Goal: Task Accomplishment & Management: Manage account settings

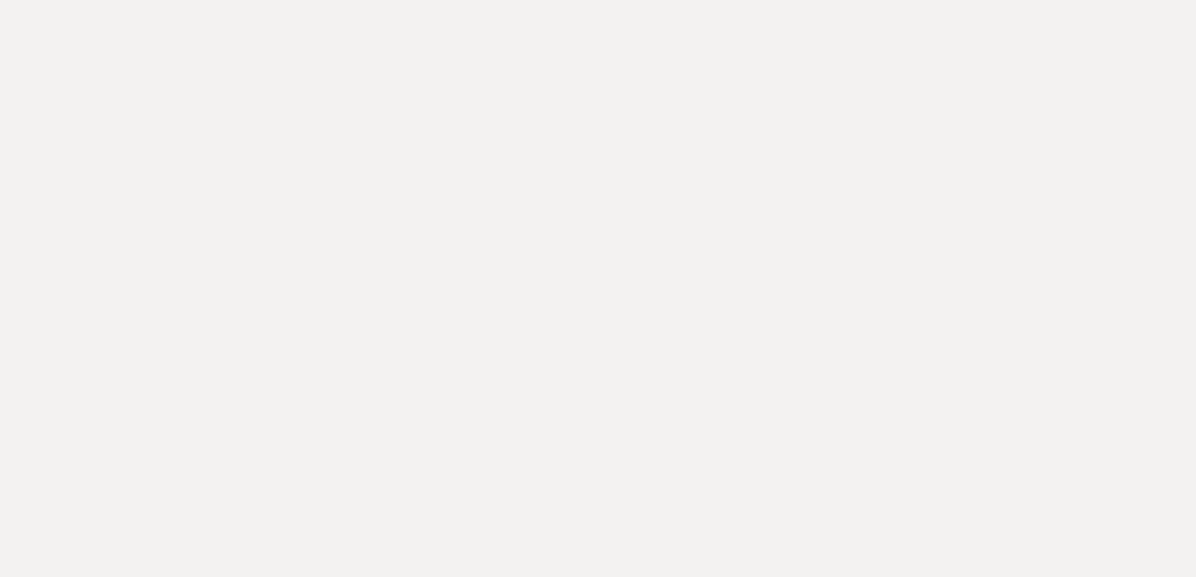
select select "6"
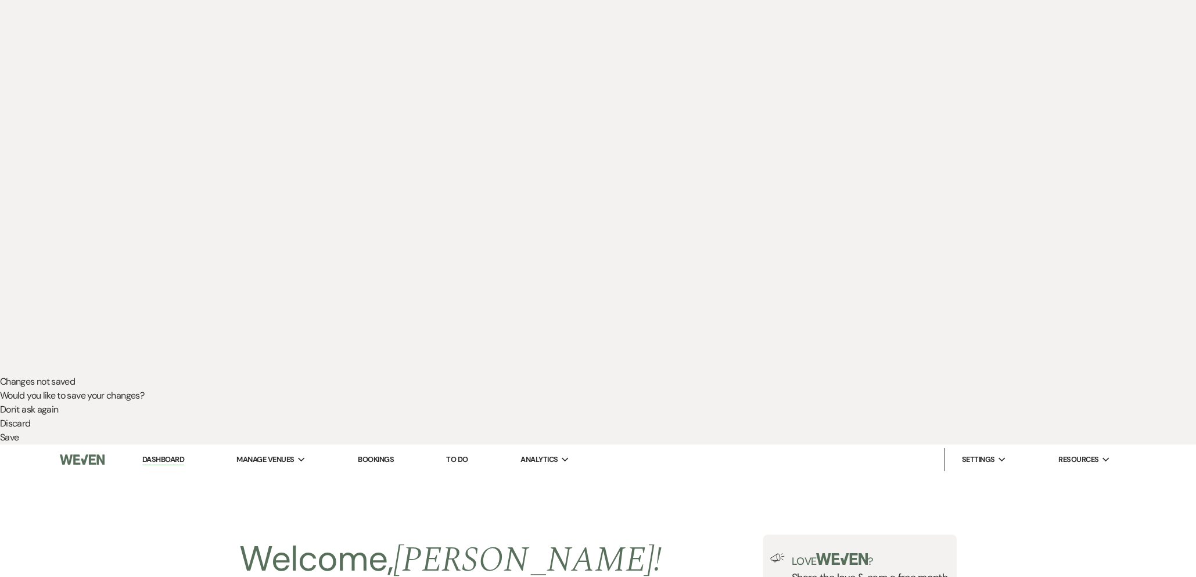
scroll to position [341, 0]
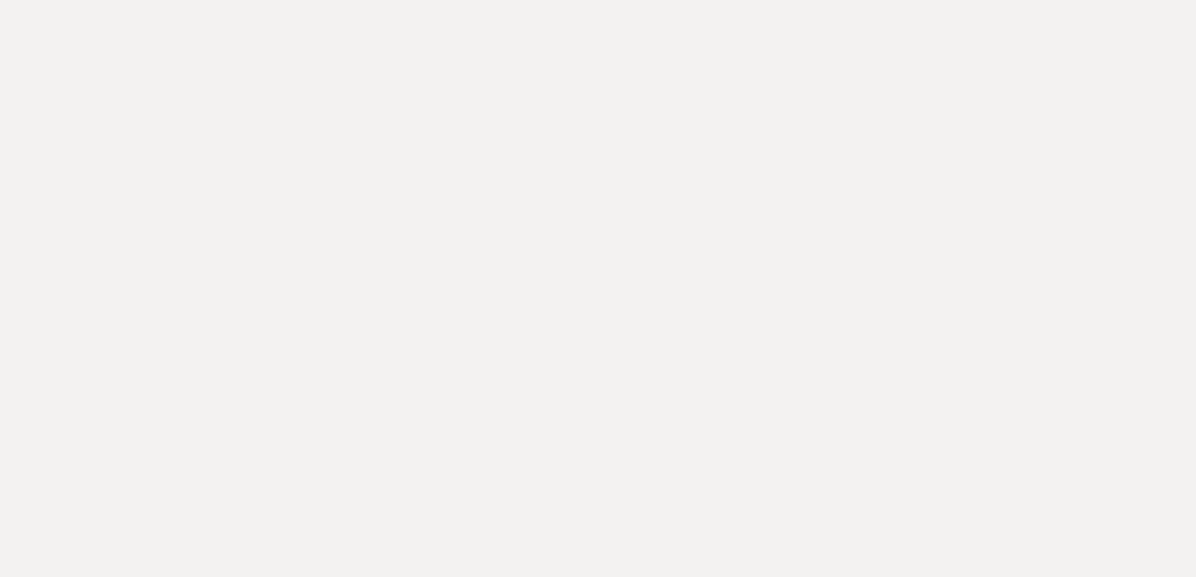
select select "6"
select select "5"
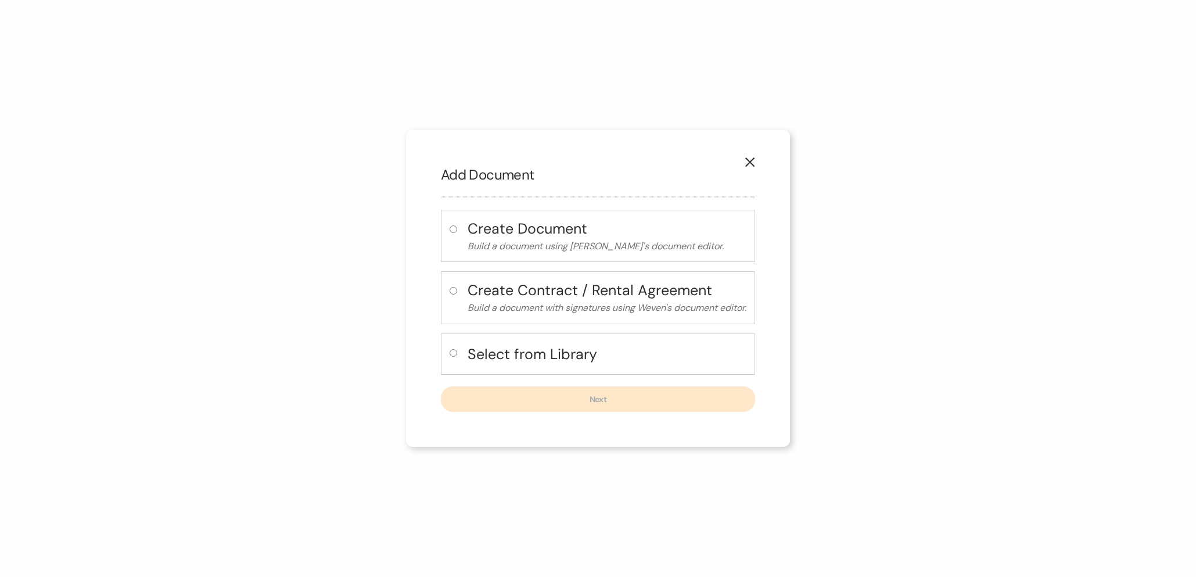
click at [508, 347] on h4 "Select from Library" at bounding box center [606, 354] width 279 height 20
radio input "true"
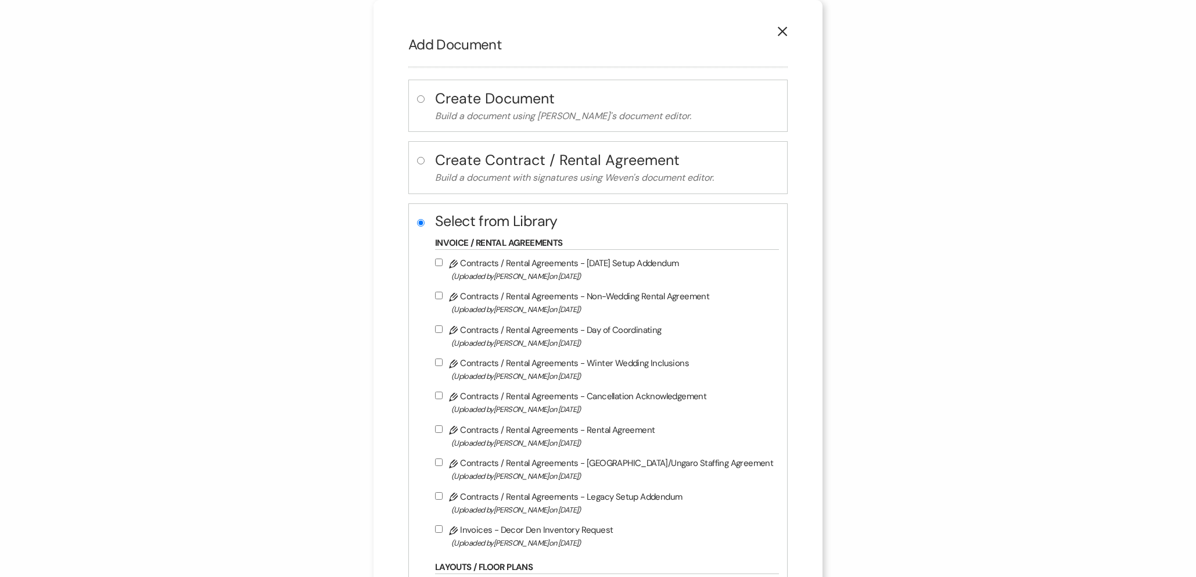
click at [563, 436] on label "Pencil Contracts / Rental Agreements - Rental Agreement (Uploaded by [PERSON_NA…" at bounding box center [604, 435] width 338 height 27
click at [443, 433] on input "Pencil Contracts / Rental Agreements - Rental Agreement (Uploaded by [PERSON_NA…" at bounding box center [439, 429] width 8 height 8
checkbox input "true"
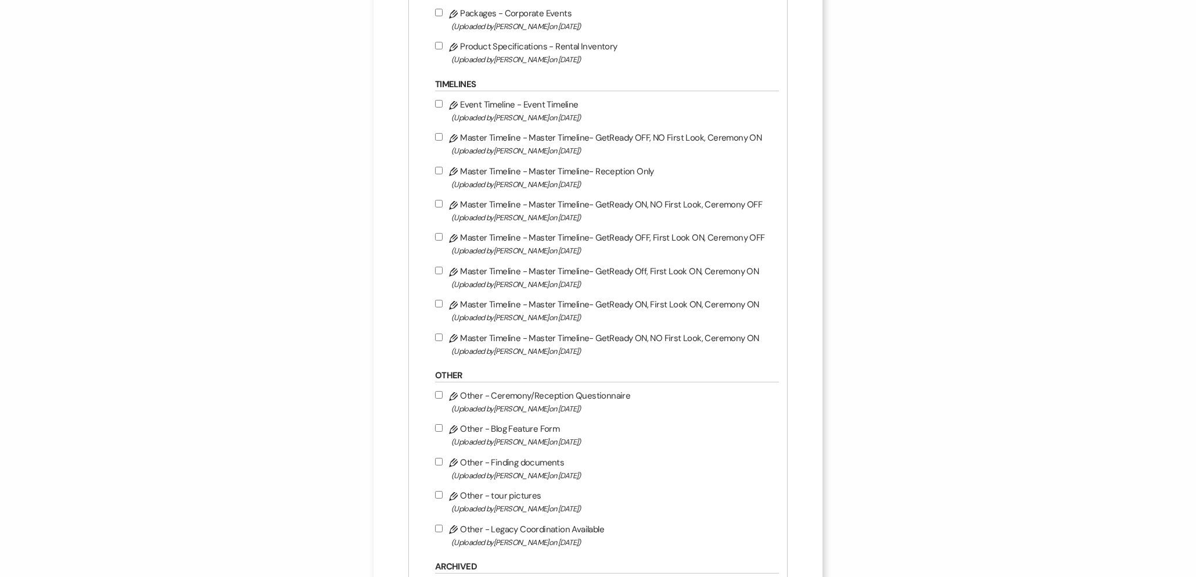
scroll to position [929, 0]
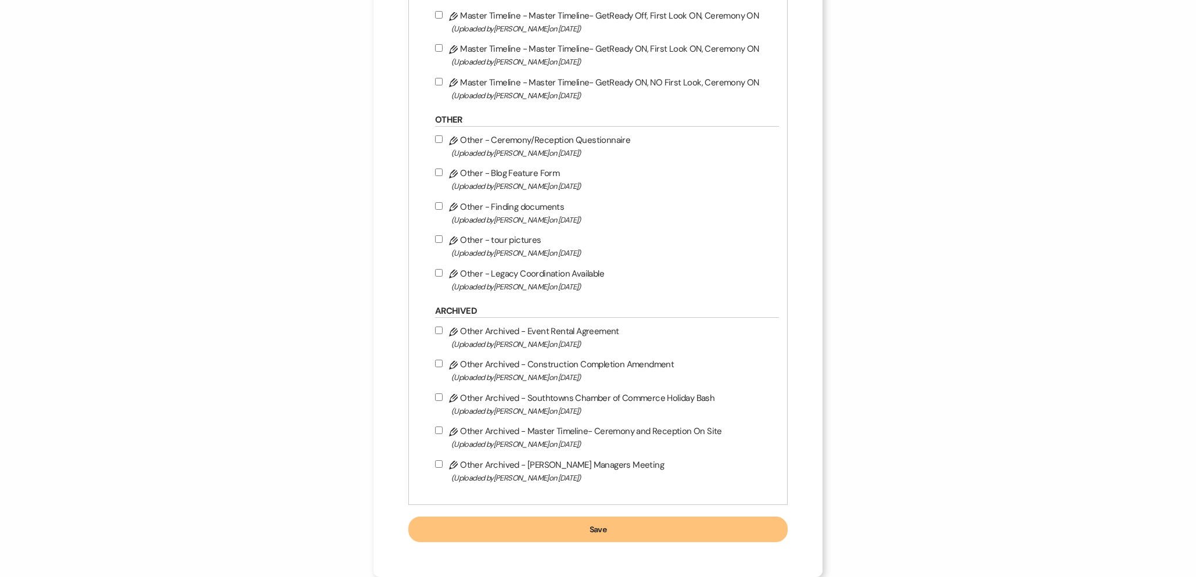
click at [585, 524] on button "Save" at bounding box center [597, 529] width 379 height 26
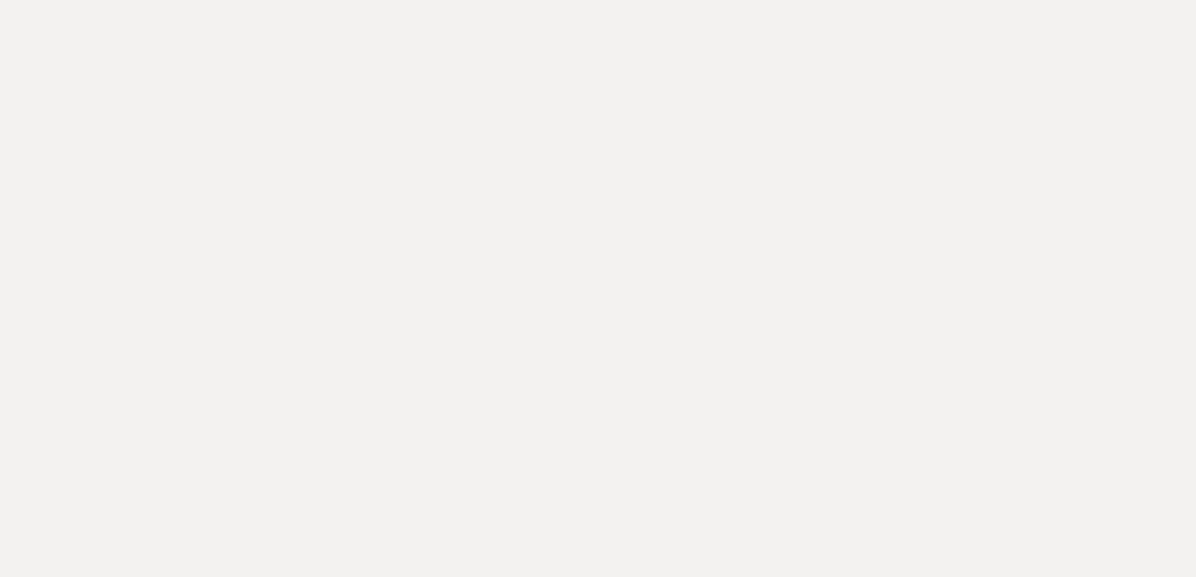
select select "owner"
select select "Date"
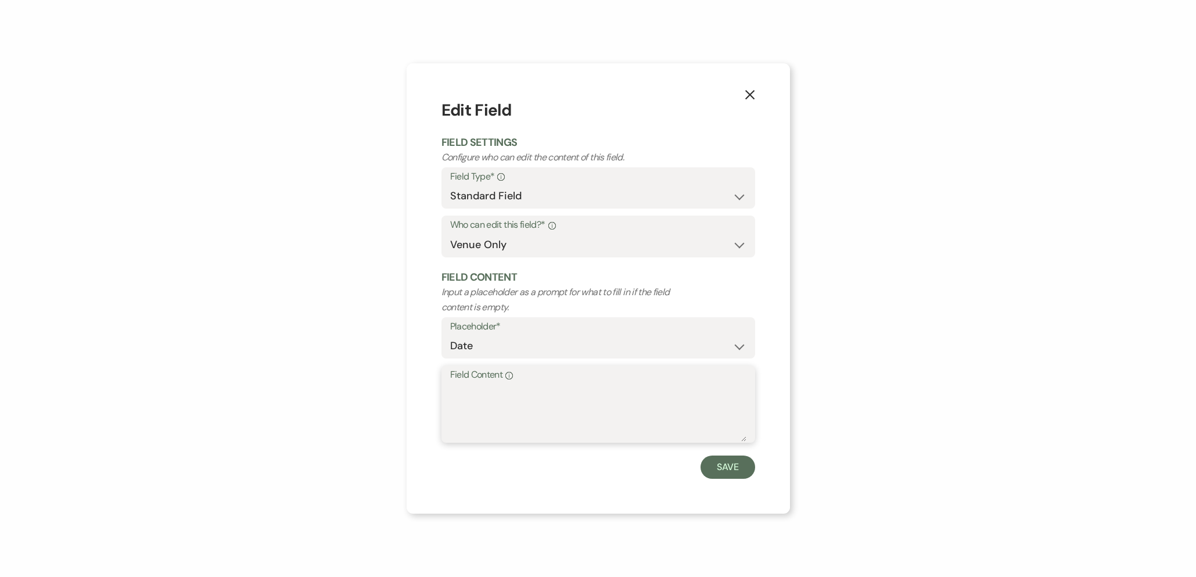
click at [470, 397] on textarea "Field Content Info" at bounding box center [598, 412] width 296 height 58
type textarea "[DATE]"
click at [736, 475] on button "Save" at bounding box center [727, 466] width 55 height 23
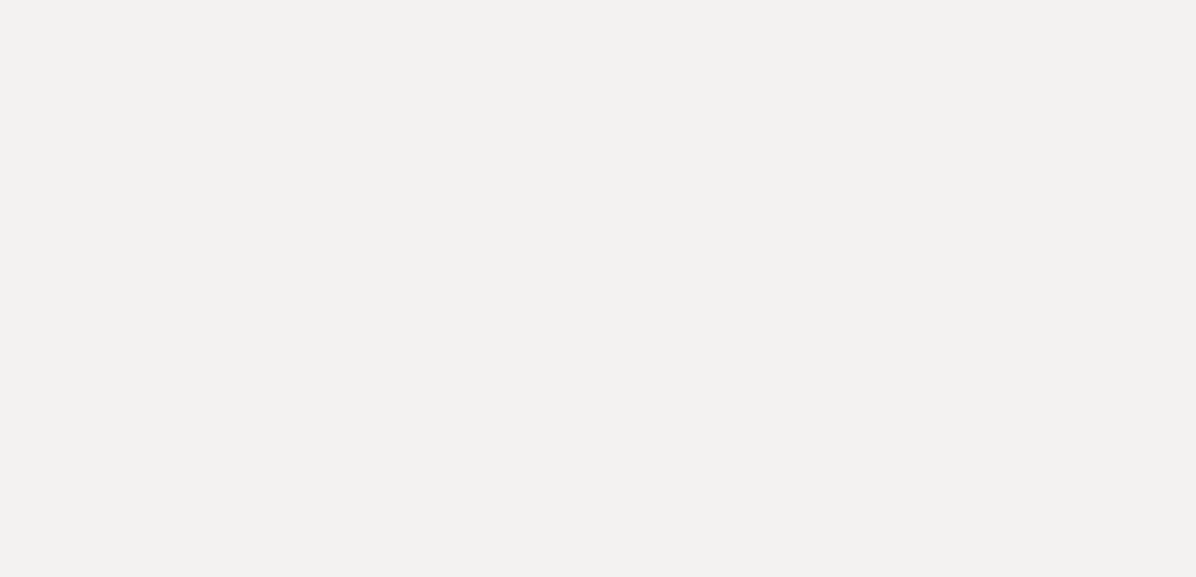
drag, startPoint x: 244, startPoint y: 91, endPoint x: 370, endPoint y: 93, distance: 126.0
copy p "[PERSON_NAME] & [PERSON_NAME]"
select select "owner"
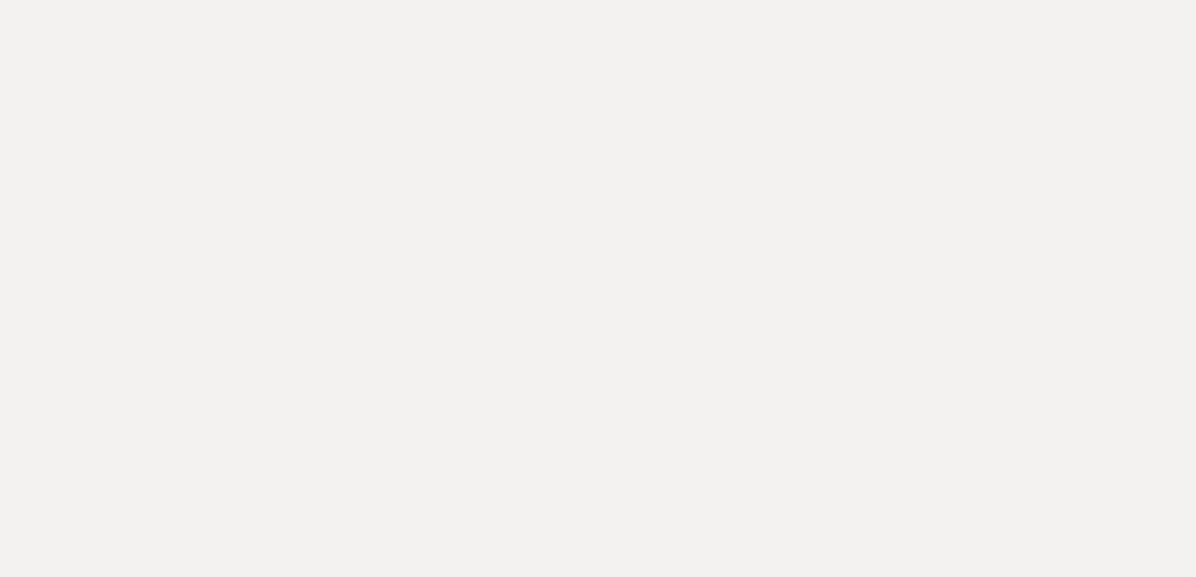
select select "Name"
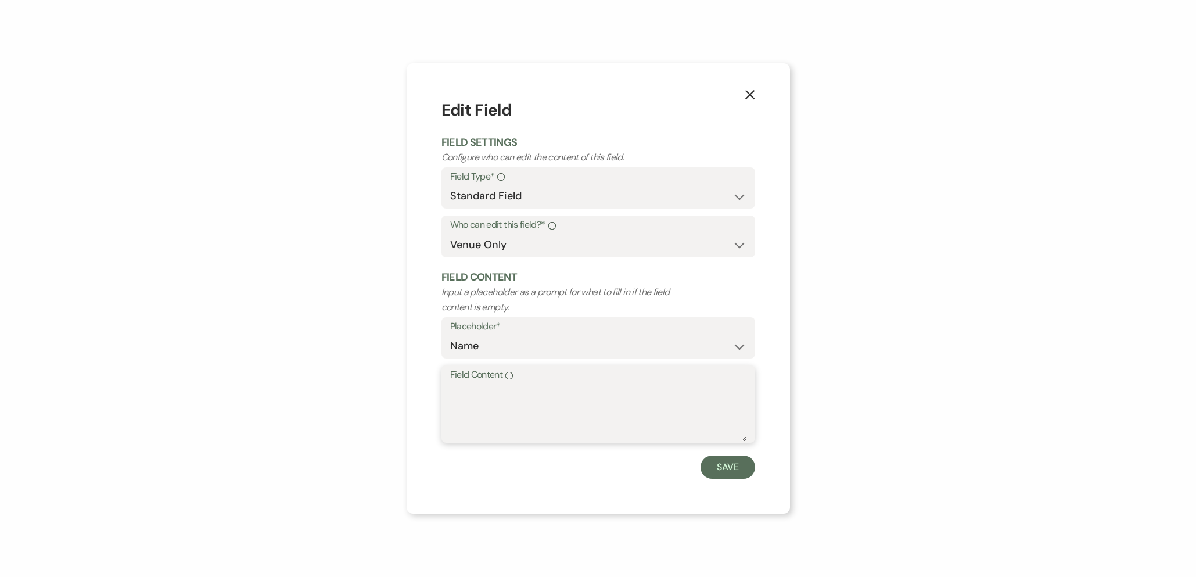
click at [492, 429] on textarea "Field Content Info" at bounding box center [598, 412] width 296 height 58
paste textarea "[PERSON_NAME] & [PERSON_NAME]"
drag, startPoint x: 480, startPoint y: 391, endPoint x: 412, endPoint y: 391, distance: 67.4
click at [412, 391] on div "X Edit Field Field Settings Configure who can edit the content of this field. F…" at bounding box center [598, 288] width 383 height 450
drag, startPoint x: 489, startPoint y: 391, endPoint x: 534, endPoint y: 392, distance: 44.7
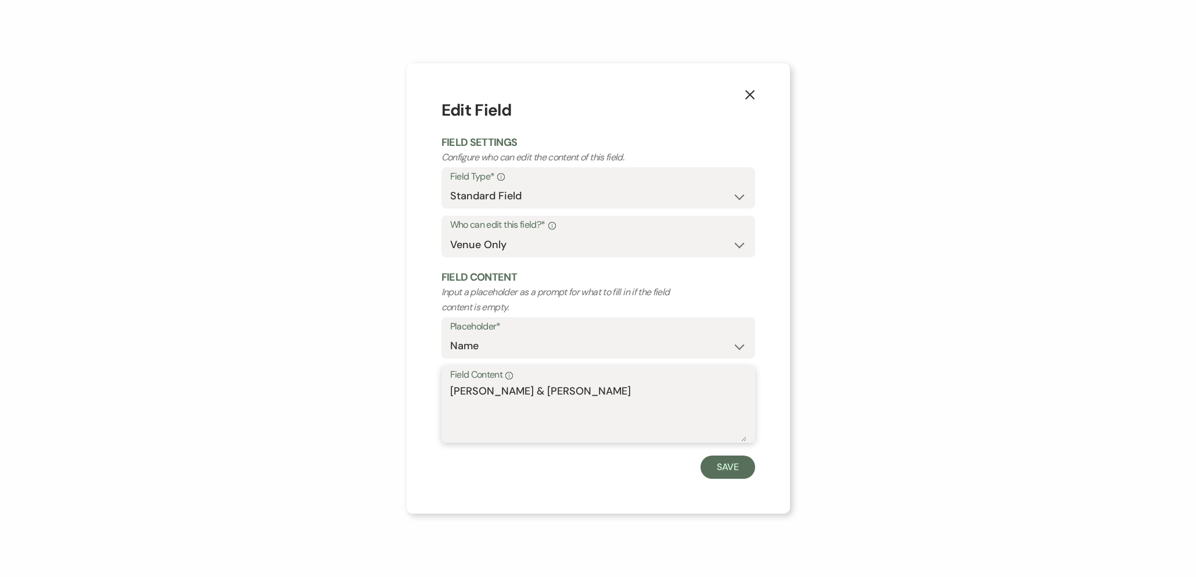
click at [534, 392] on textarea "[PERSON_NAME] & [PERSON_NAME]" at bounding box center [598, 412] width 296 height 58
click at [547, 394] on textarea "[PERSON_NAME] [PERSON_NAME]" at bounding box center [598, 412] width 296 height 58
type textarea "[PERSON_NAME] [PERSON_NAME] Wedding"
drag, startPoint x: 724, startPoint y: 467, endPoint x: 717, endPoint y: 463, distance: 7.9
click at [724, 467] on button "Save" at bounding box center [727, 466] width 55 height 23
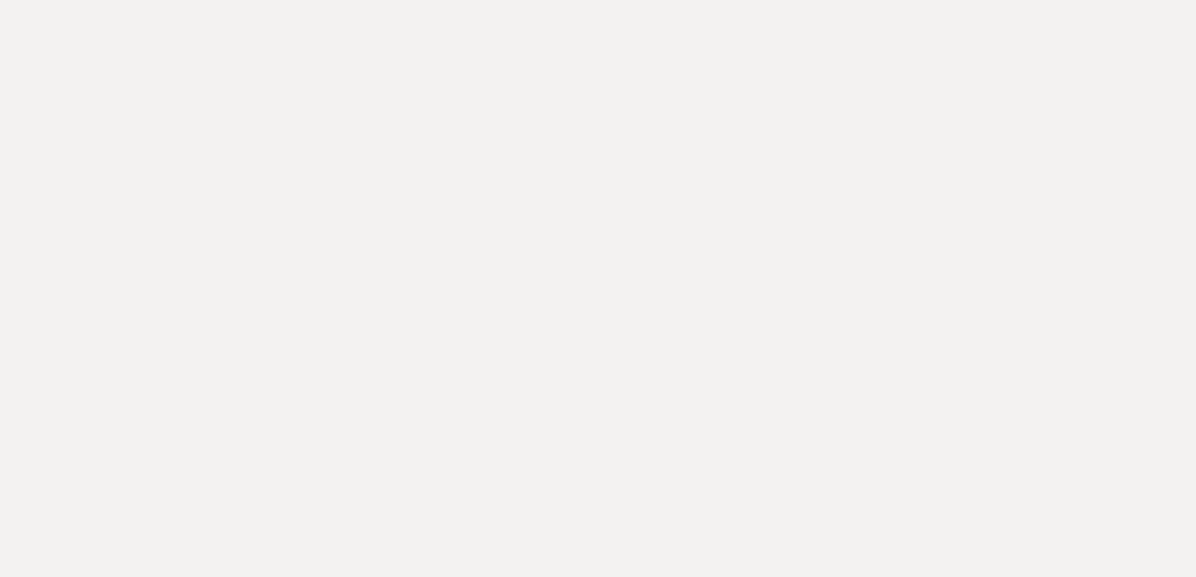
select select "owner"
select select "Name"
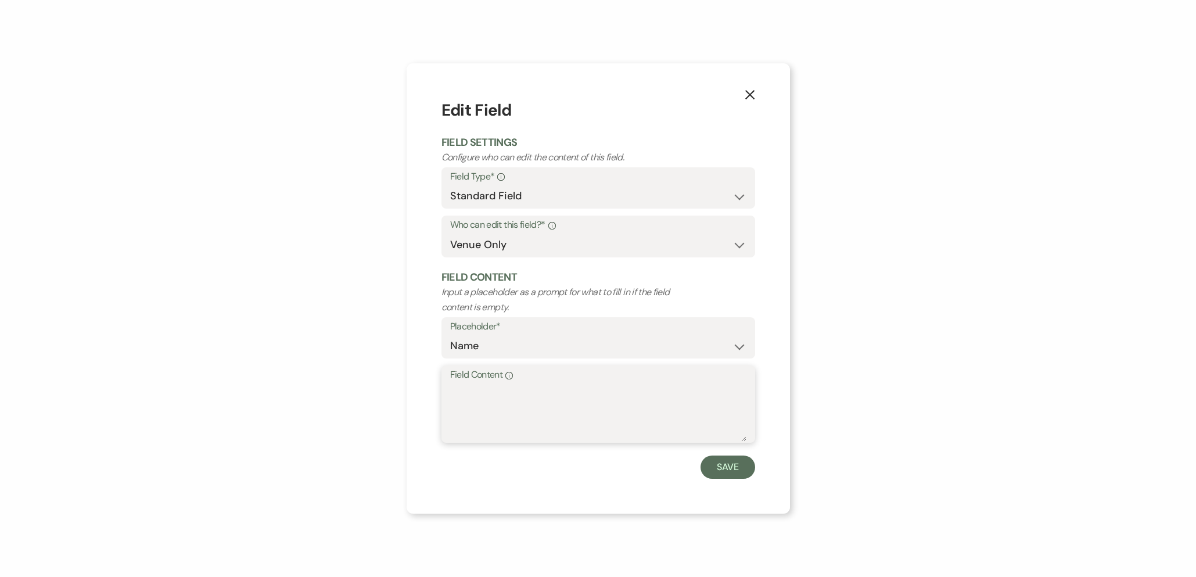
click at [494, 415] on textarea "Field Content Info" at bounding box center [598, 412] width 296 height 58
paste textarea "[PERSON_NAME] & [PERSON_NAME]"
drag, startPoint x: 532, startPoint y: 390, endPoint x: 412, endPoint y: 394, distance: 119.7
click at [412, 394] on div "X Edit Field Field Settings Configure who can edit the content of this field. F…" at bounding box center [598, 288] width 383 height 450
type textarea "[PERSON_NAME]"
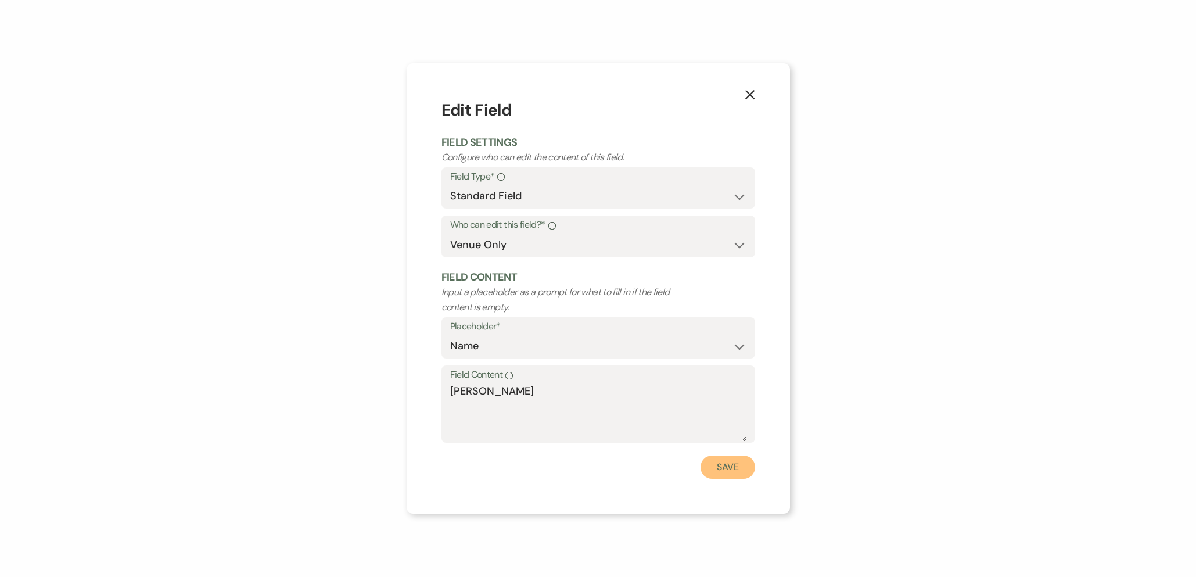
drag, startPoint x: 746, startPoint y: 473, endPoint x: 736, endPoint y: 471, distance: 10.1
click at [744, 473] on button "Save" at bounding box center [727, 466] width 55 height 23
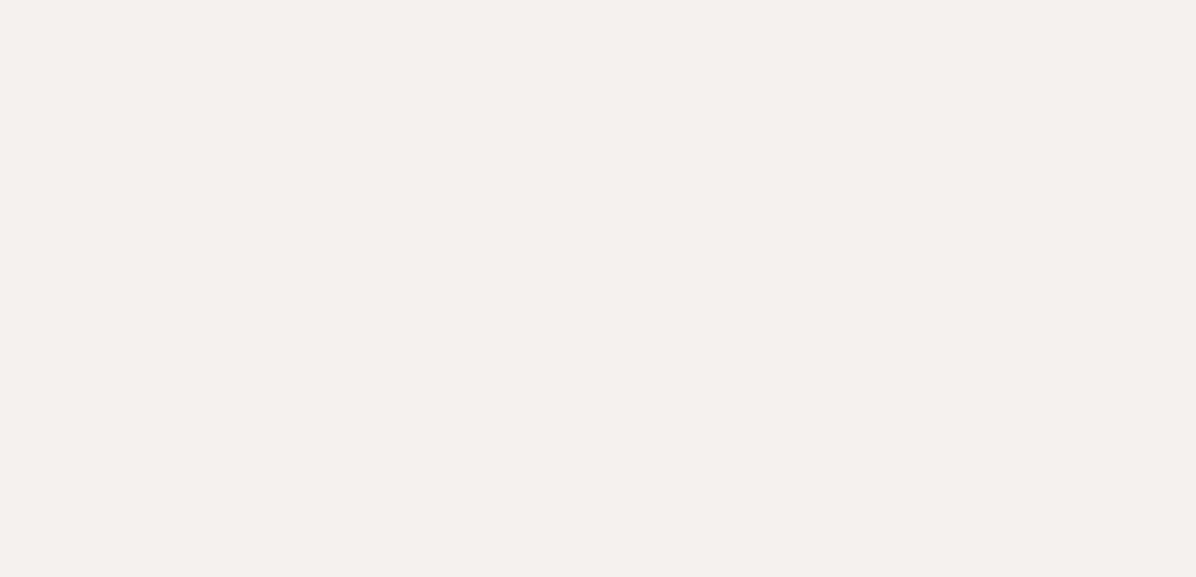
select select "owner"
select select "Name"
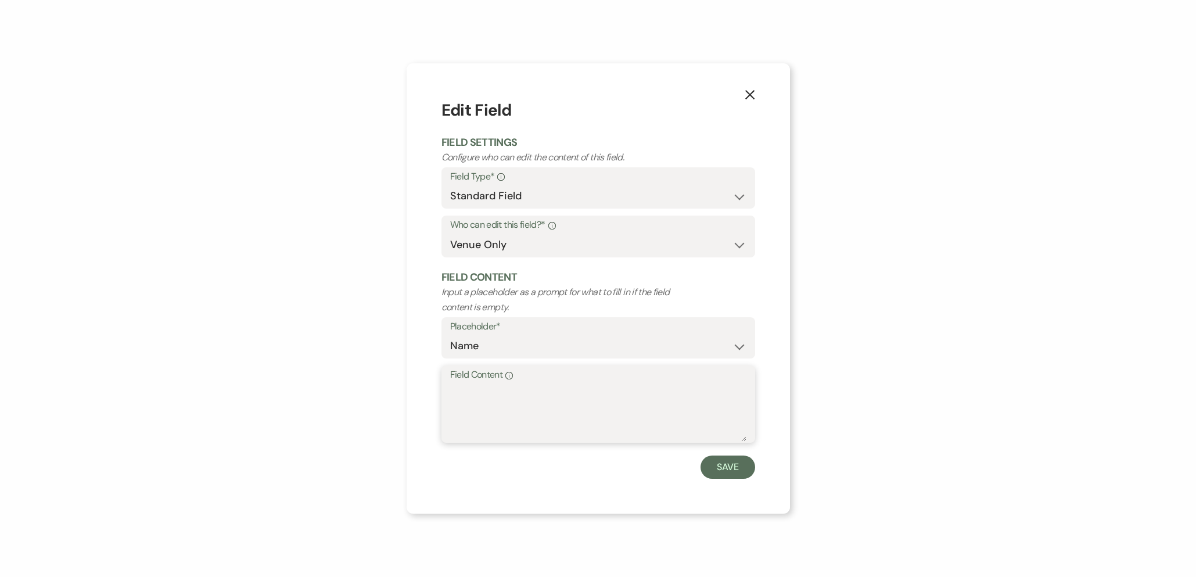
click at [503, 406] on textarea "Field Content Info" at bounding box center [598, 412] width 296 height 58
paste textarea "[PERSON_NAME] & [PERSON_NAME]"
drag, startPoint x: 519, startPoint y: 390, endPoint x: 666, endPoint y: 390, distance: 147.5
click at [666, 390] on textarea "[PERSON_NAME] & [PERSON_NAME]" at bounding box center [598, 412] width 296 height 58
type textarea "[PERSON_NAME]"
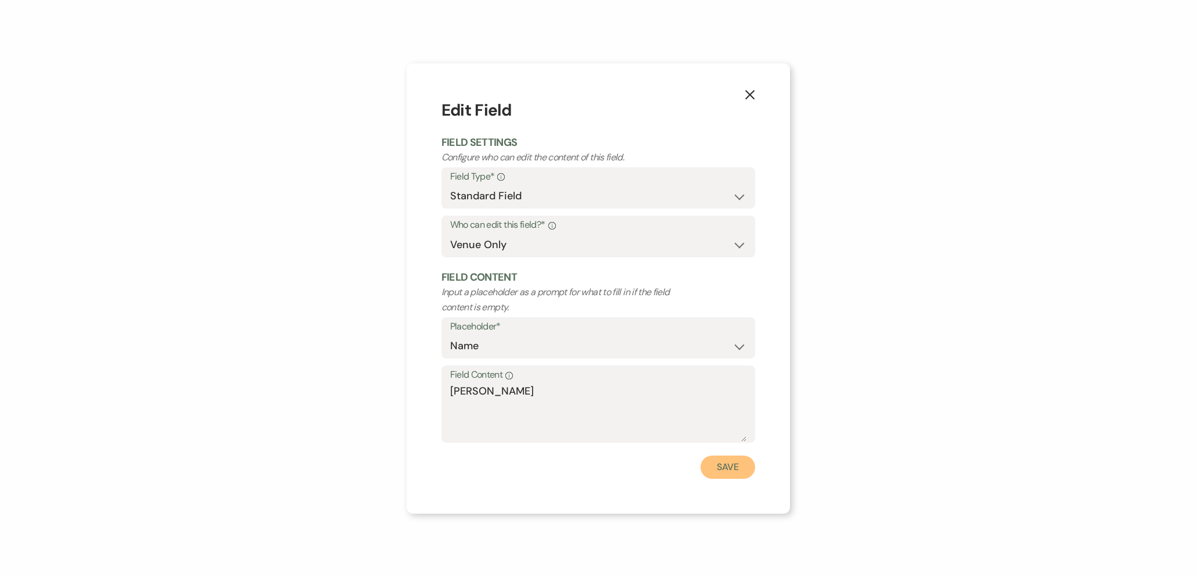
click at [724, 463] on button "Save" at bounding box center [727, 466] width 55 height 23
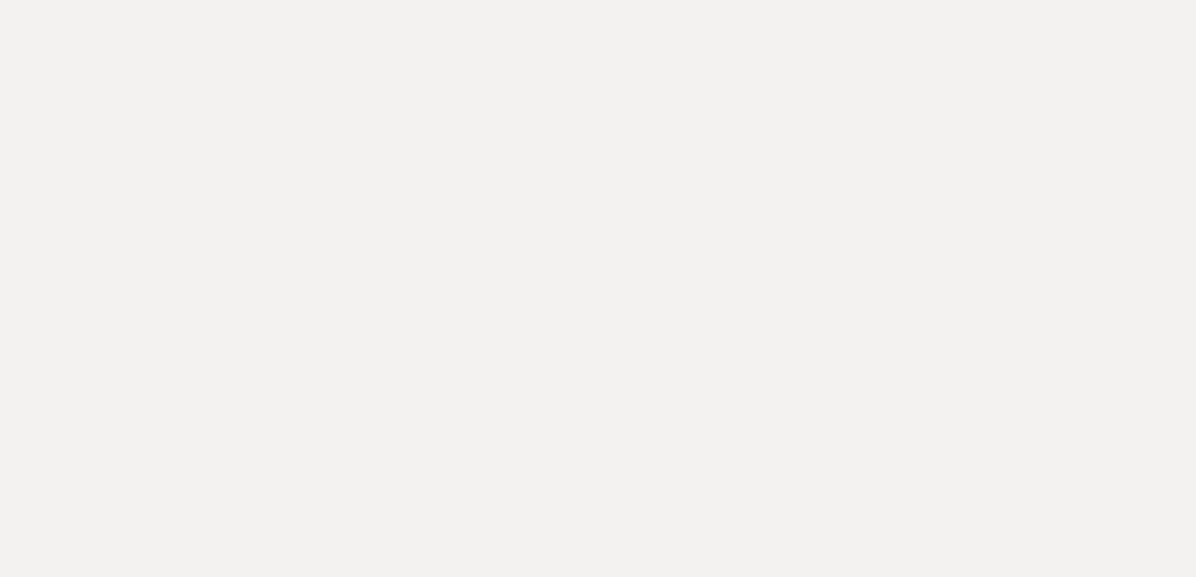
select select "owner"
select select "Amount"
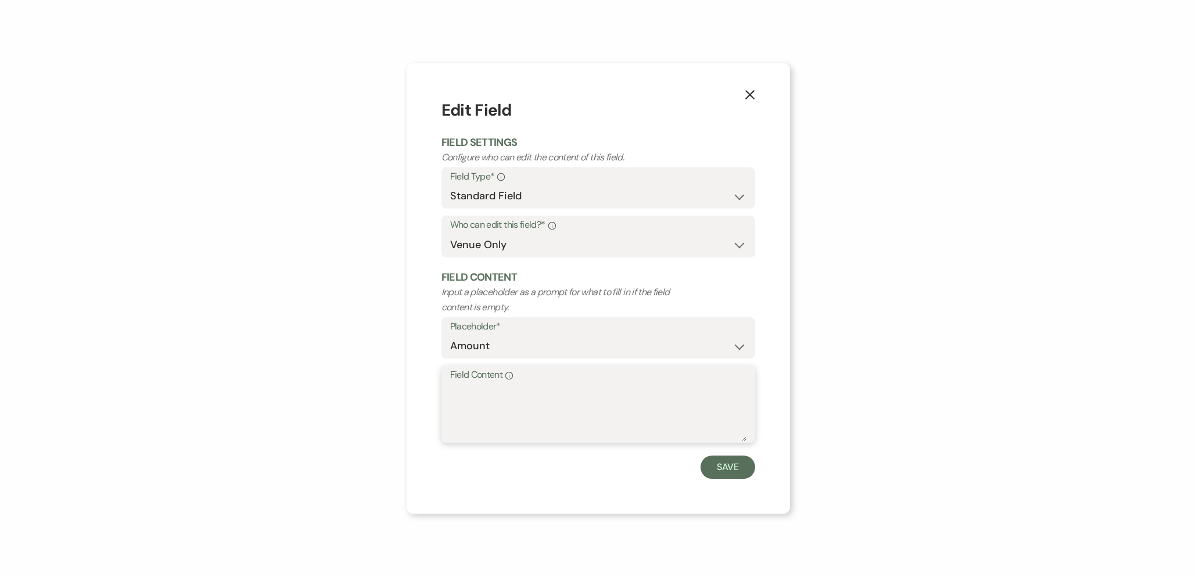
click at [534, 429] on textarea "Field Content Info" at bounding box center [598, 412] width 296 height 58
type textarea "$8,400"
click at [717, 466] on button "Save" at bounding box center [727, 466] width 55 height 23
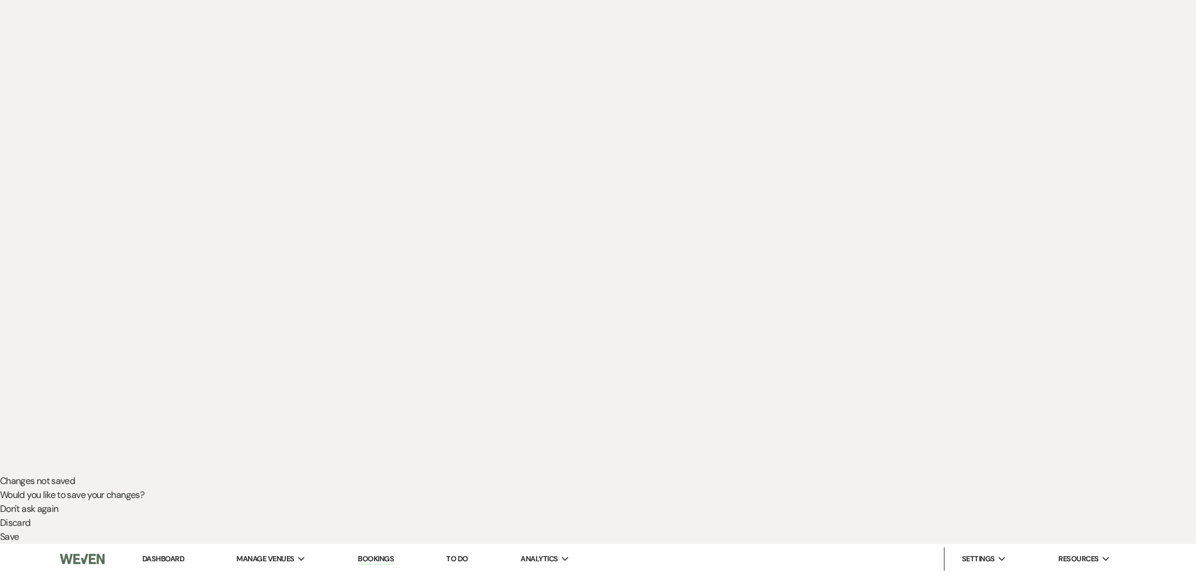
scroll to position [179, 0]
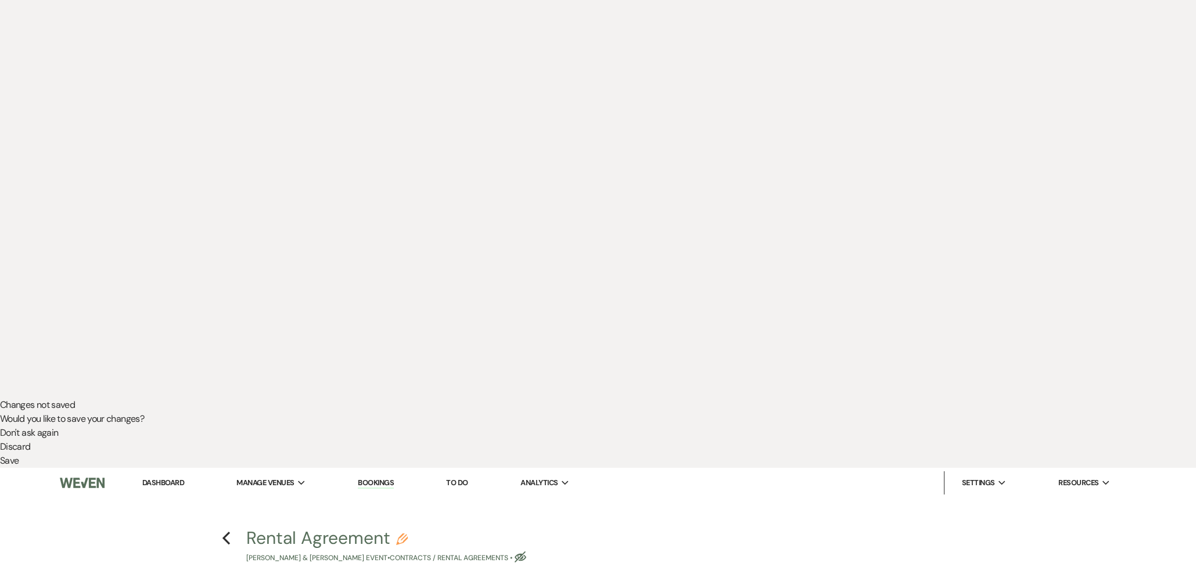
select select "owner"
select select "Date"
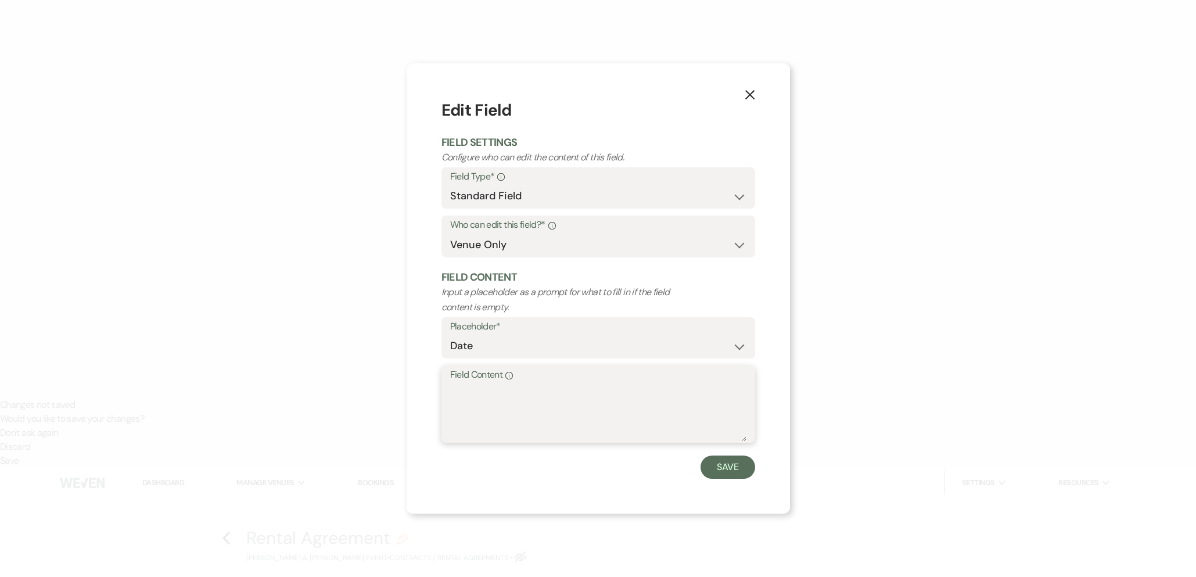
click at [565, 394] on textarea "Field Content Info" at bounding box center [598, 412] width 296 height 58
type textarea "[DATE]"
click at [729, 471] on button "Save" at bounding box center [727, 466] width 55 height 23
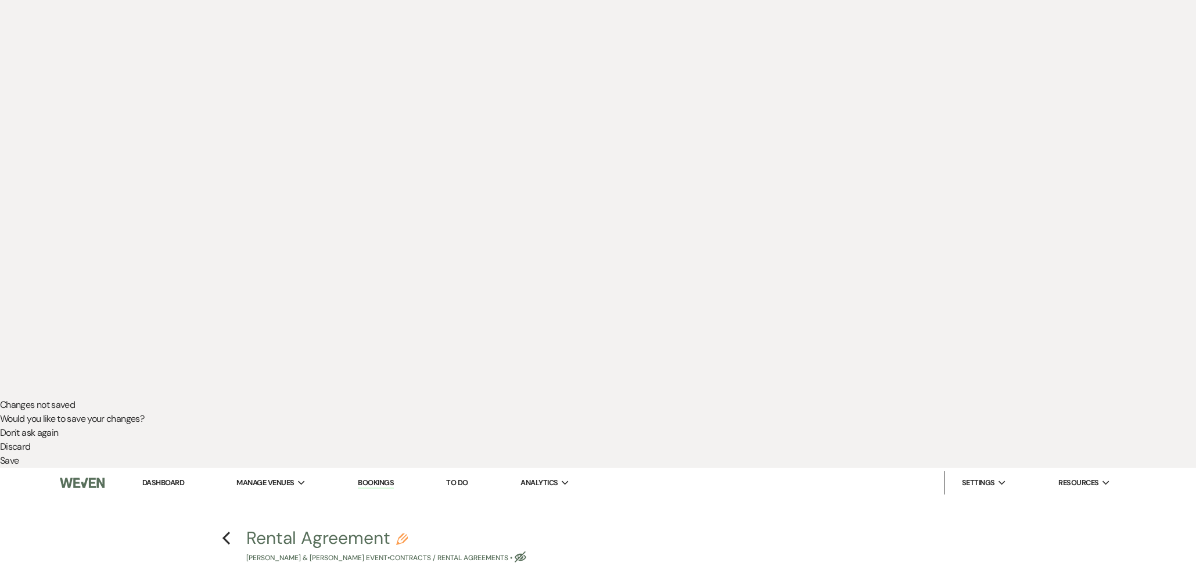
select select "owner"
select select "Amount"
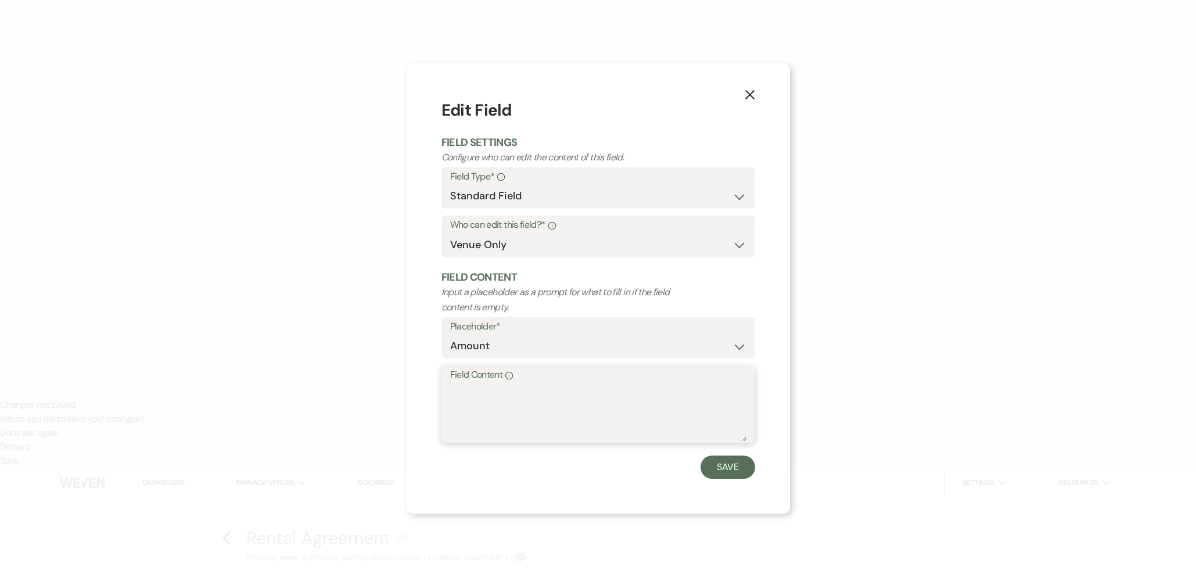
click at [510, 396] on textarea "Field Content Info" at bounding box center [598, 412] width 296 height 58
type textarea "$4,900"
click at [743, 461] on button "Save" at bounding box center [727, 466] width 55 height 23
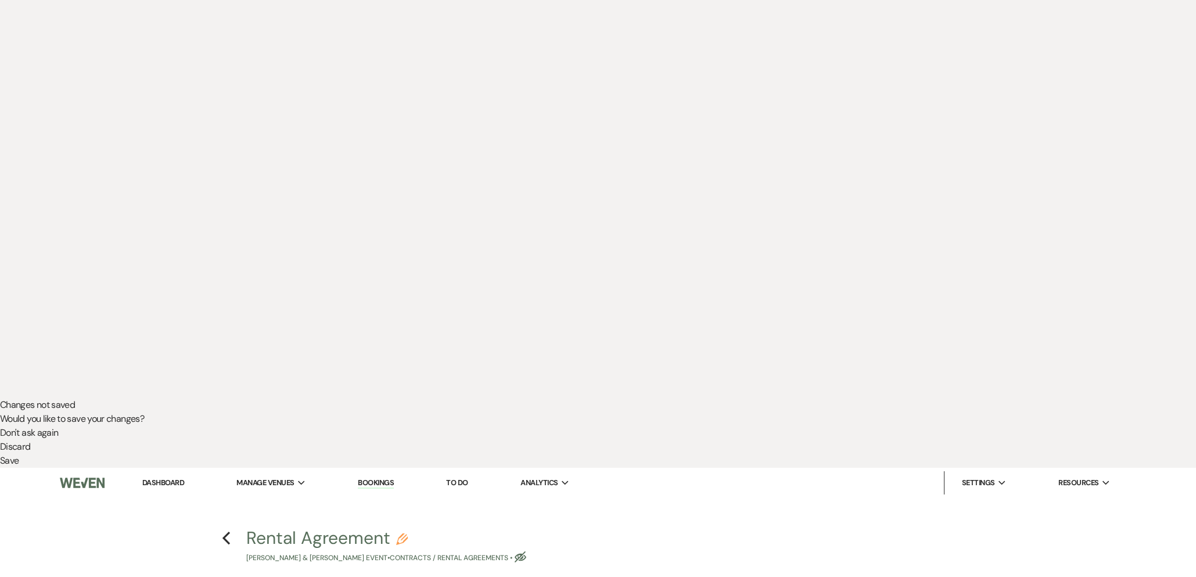
select select "owner"
select select "Amount"
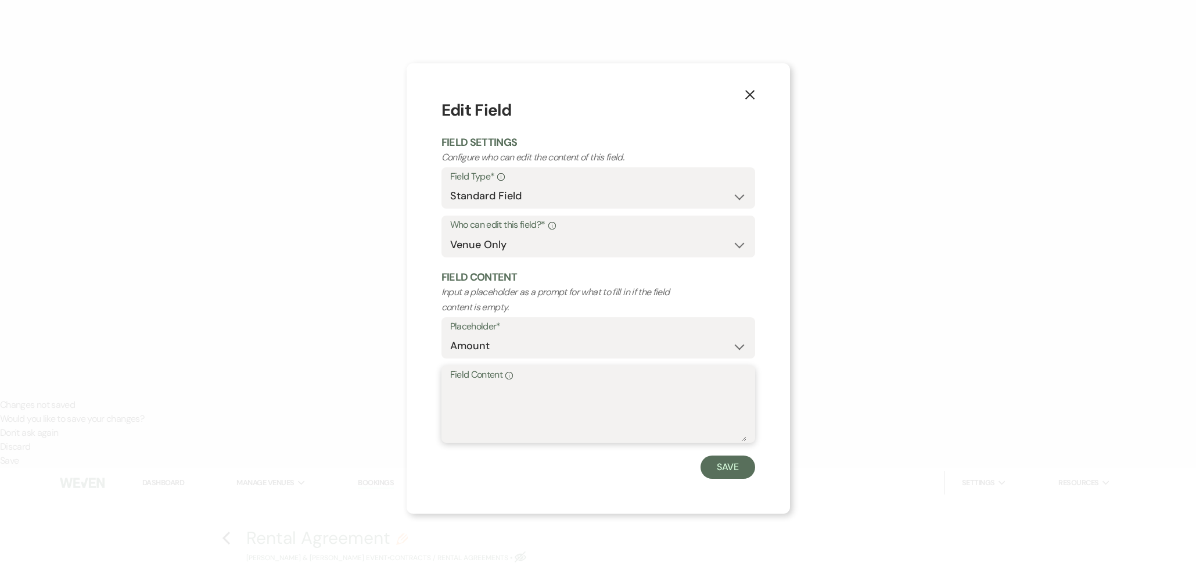
click at [544, 418] on textarea "Field Content Info" at bounding box center [598, 412] width 296 height 58
type textarea "$3,900"
click at [740, 463] on button "Save" at bounding box center [727, 466] width 55 height 23
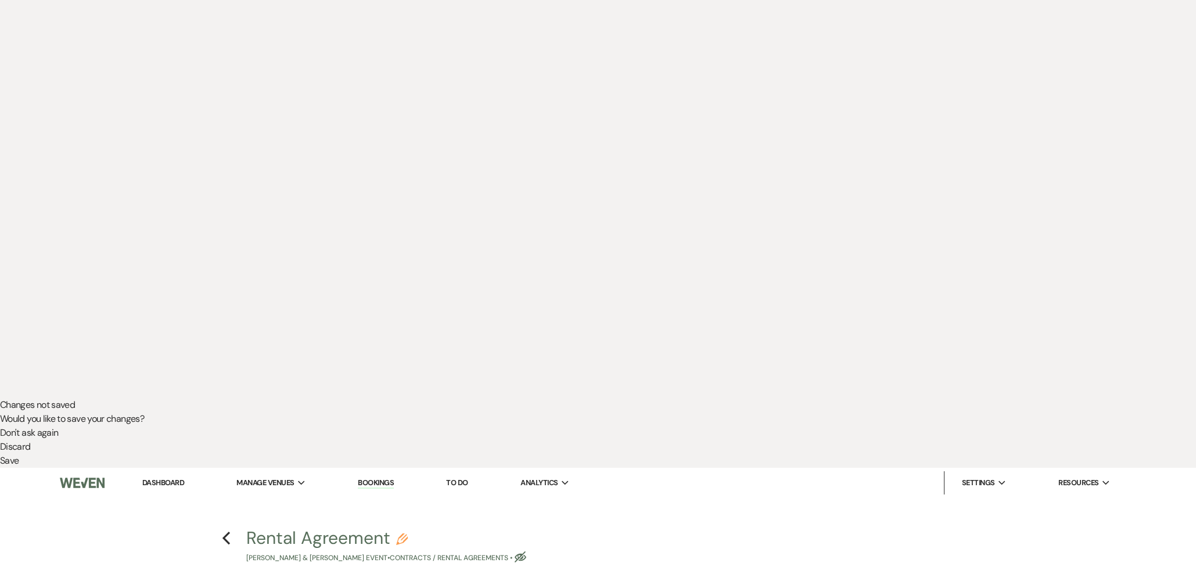
select select "owner"
select select "Date"
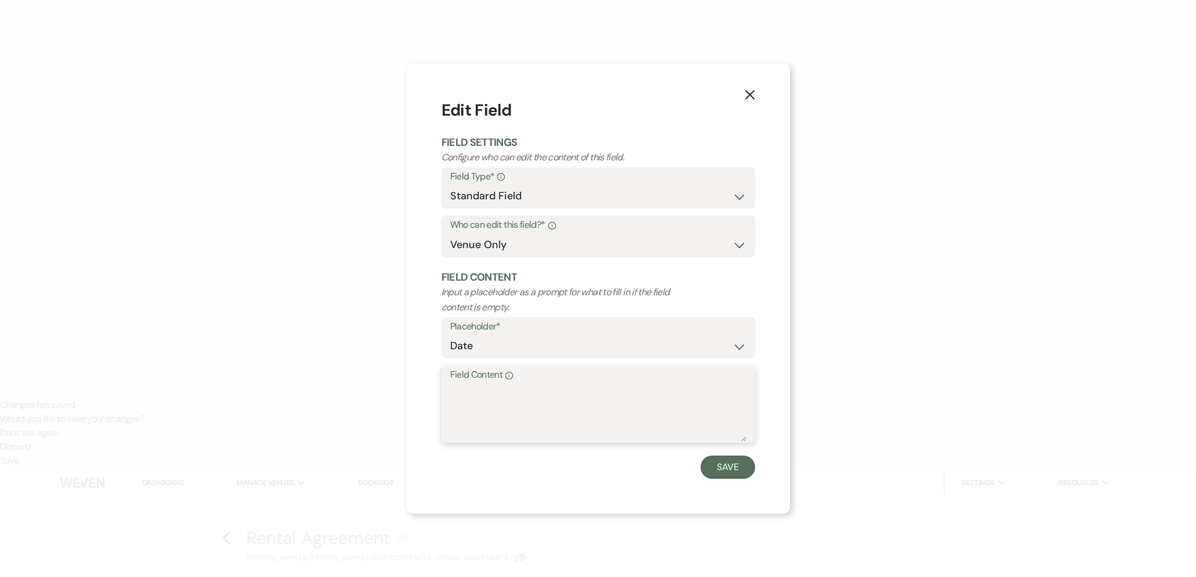
click at [536, 423] on textarea "Field Content Info" at bounding box center [598, 412] width 296 height 58
type textarea "[DATE]"
click at [739, 472] on button "Save" at bounding box center [727, 466] width 55 height 23
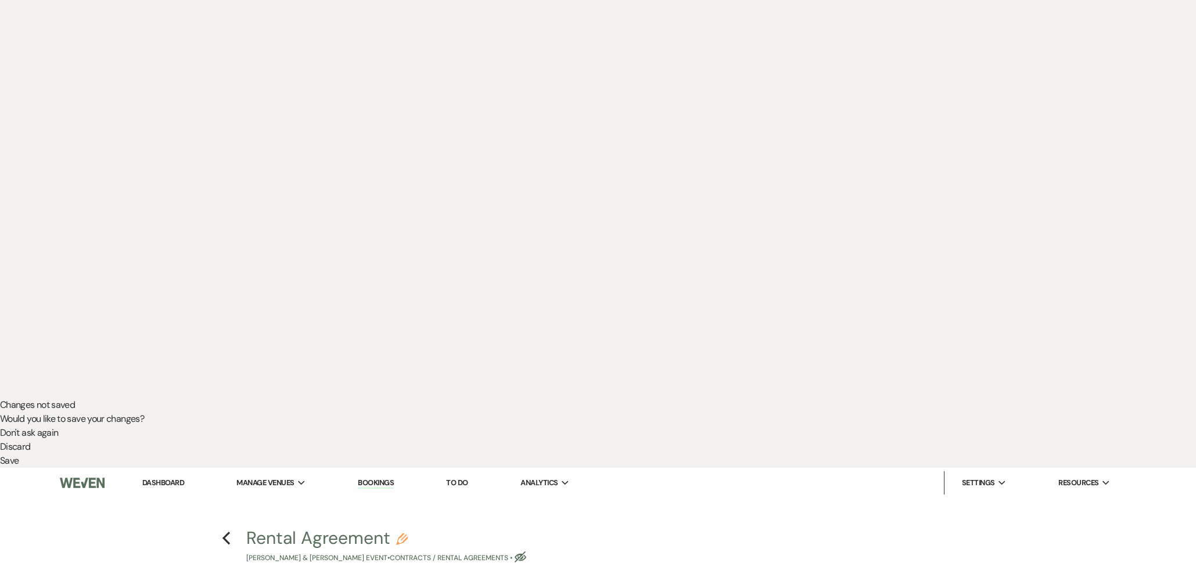
select select "owner"
select select "Amount"
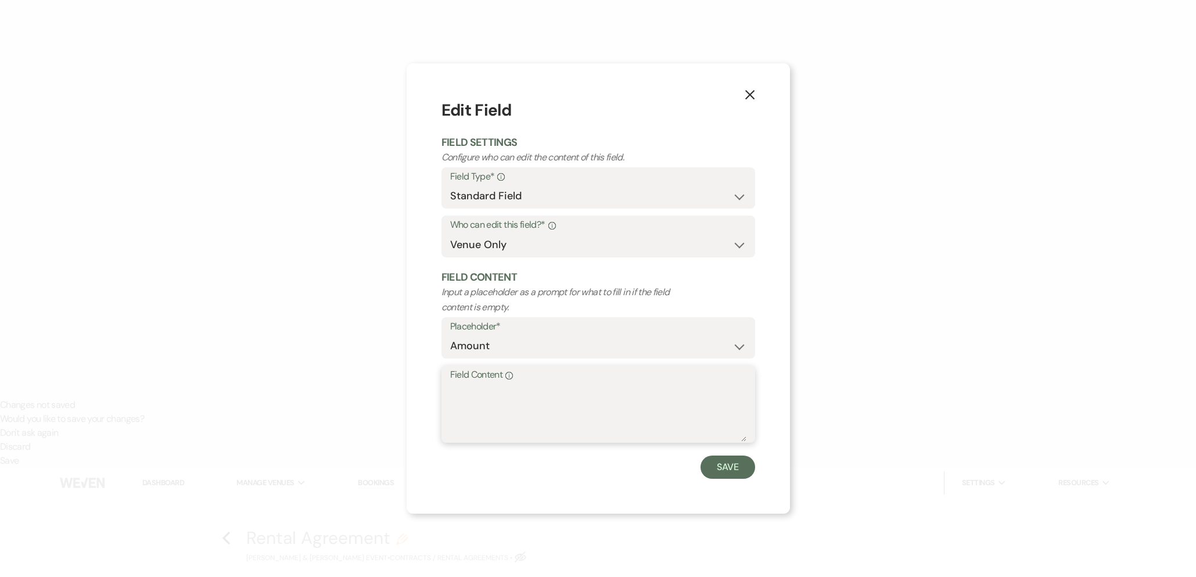
click at [512, 413] on textarea "Field Content Info" at bounding box center [598, 412] width 296 height 58
type textarea "$2,000"
drag, startPoint x: 715, startPoint y: 465, endPoint x: 675, endPoint y: 456, distance: 41.0
click at [715, 465] on button "Save" at bounding box center [727, 466] width 55 height 23
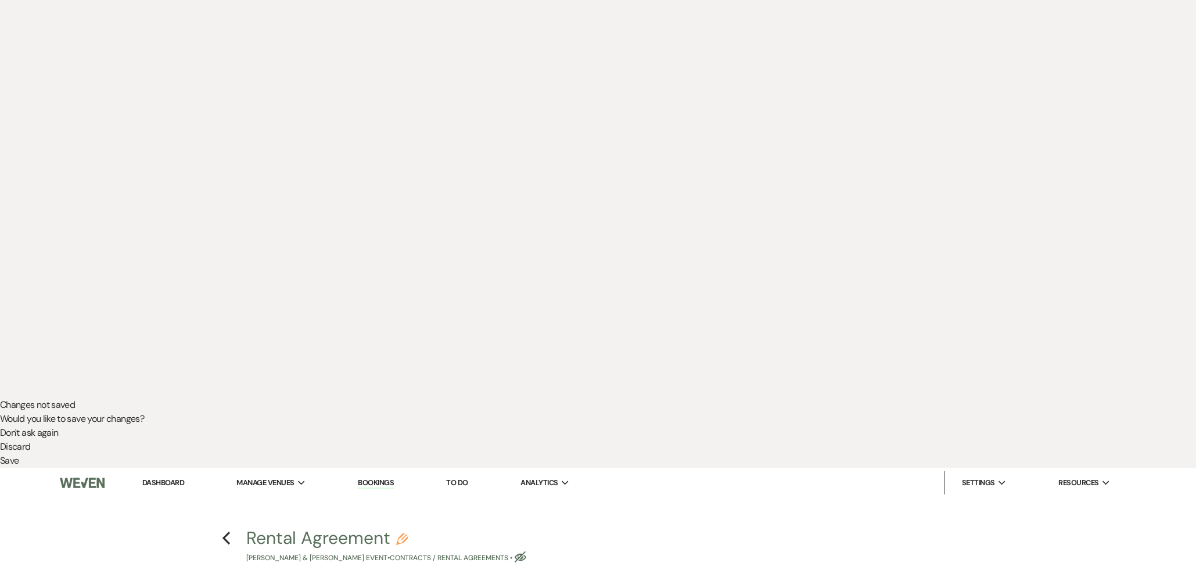
select select "owner"
select select "Date"
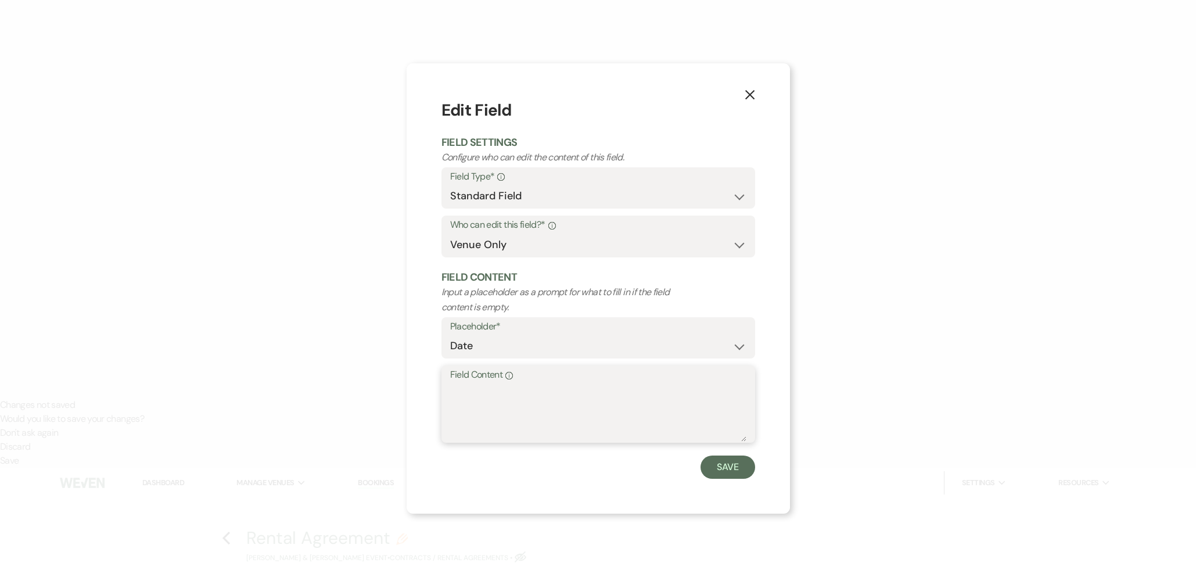
click at [537, 401] on textarea "Field Content Info" at bounding box center [598, 412] width 296 height 58
type textarea "[DATE]"
click at [738, 469] on button "Save" at bounding box center [727, 466] width 55 height 23
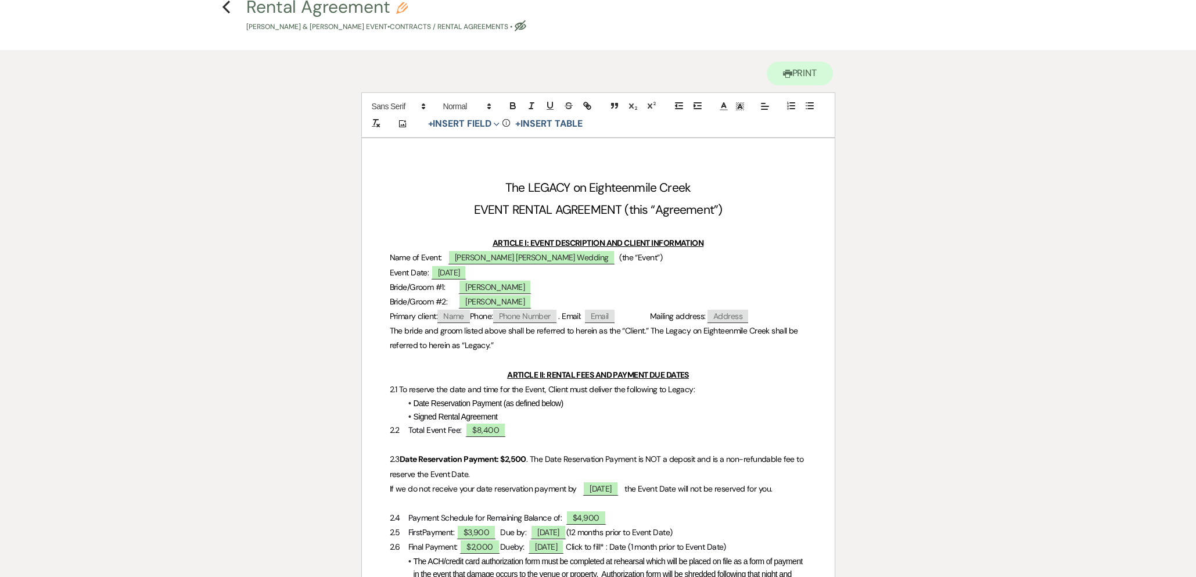
scroll to position [772, 0]
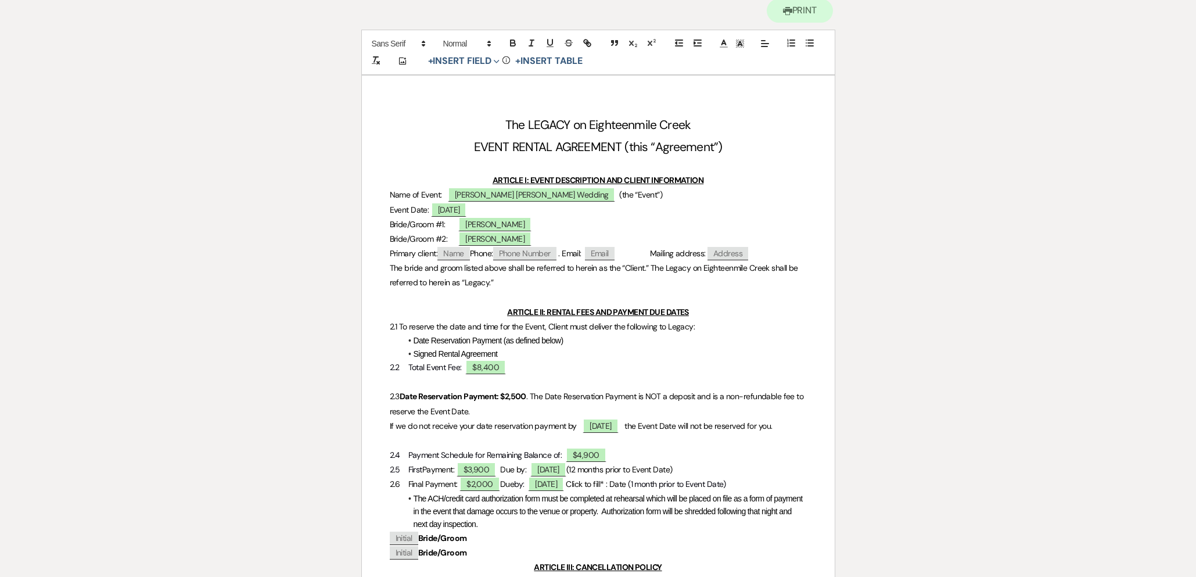
select select "owner"
select select "Time"
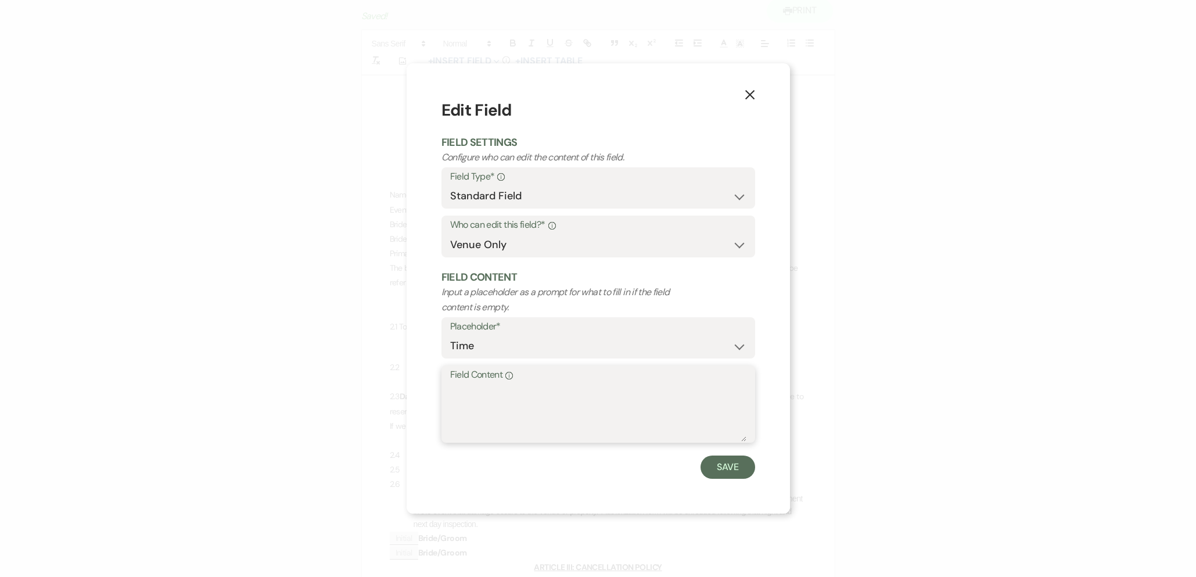
click at [497, 408] on textarea "Field Content Info" at bounding box center [598, 412] width 296 height 58
type textarea "11:00am - 11:00pm"
click at [731, 471] on button "Save" at bounding box center [727, 466] width 55 height 23
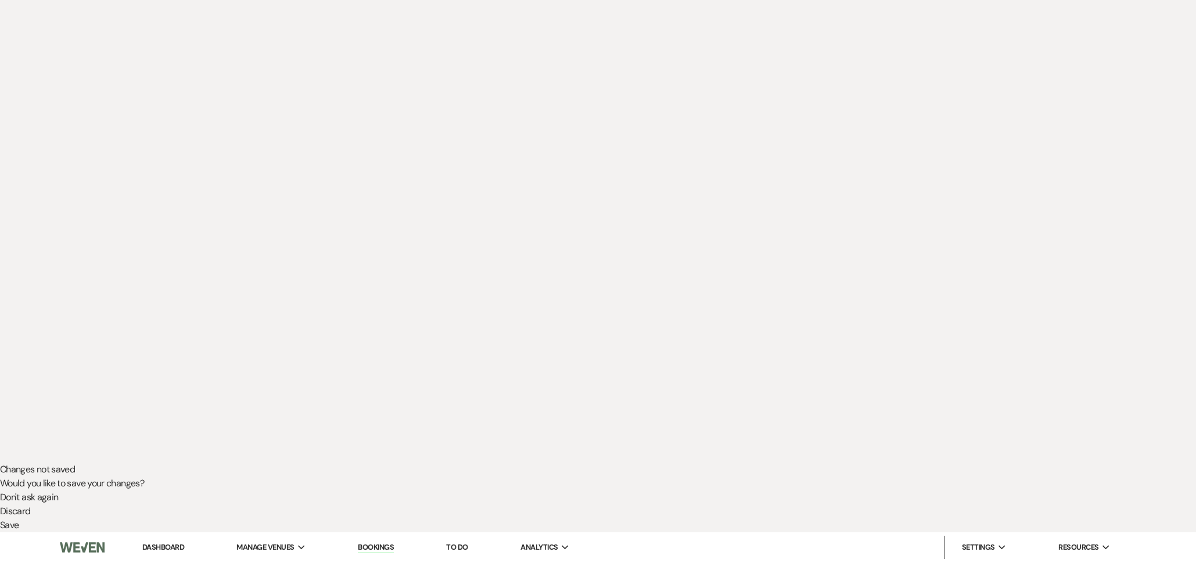
scroll to position [0, 0]
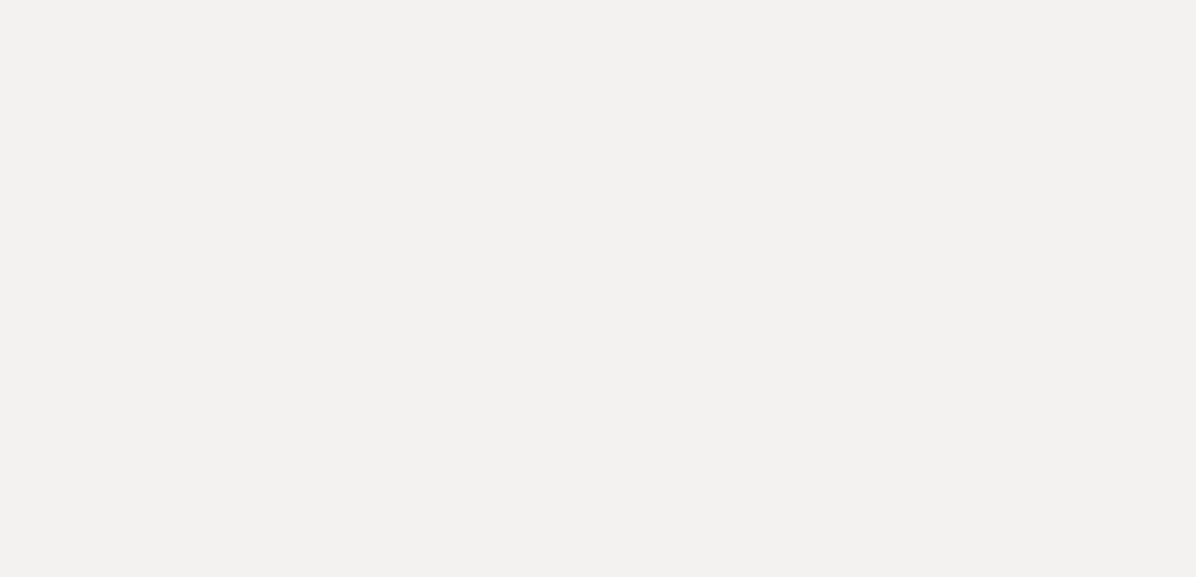
select select "owner"
select select "Amount"
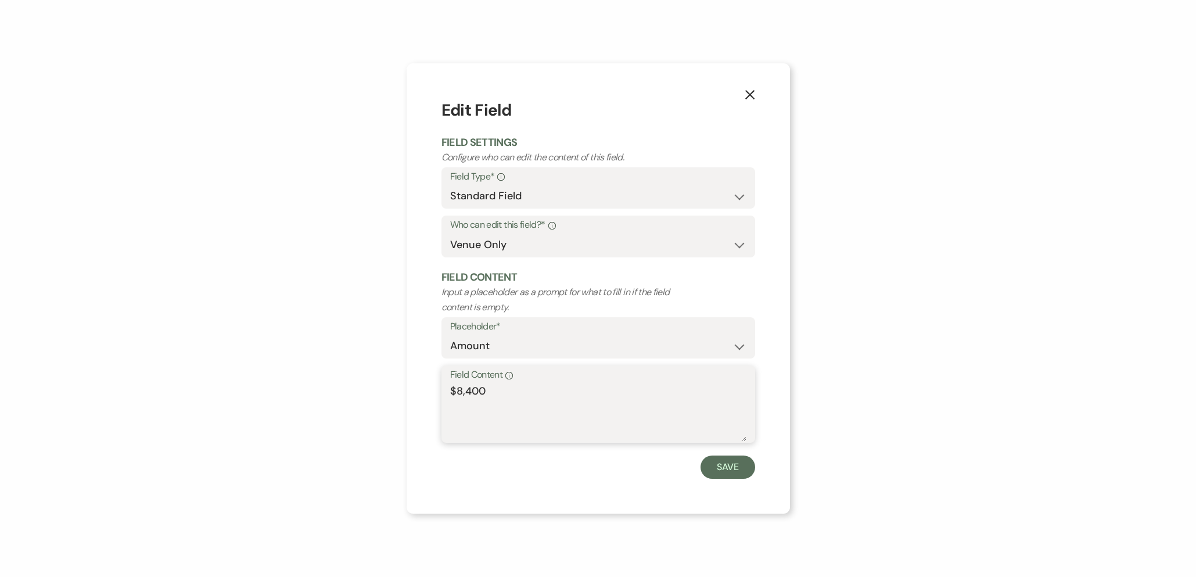
click at [460, 394] on textarea "$8,400" at bounding box center [598, 412] width 296 height 58
type textarea "$9,400"
click at [720, 473] on button "Save" at bounding box center [727, 466] width 55 height 23
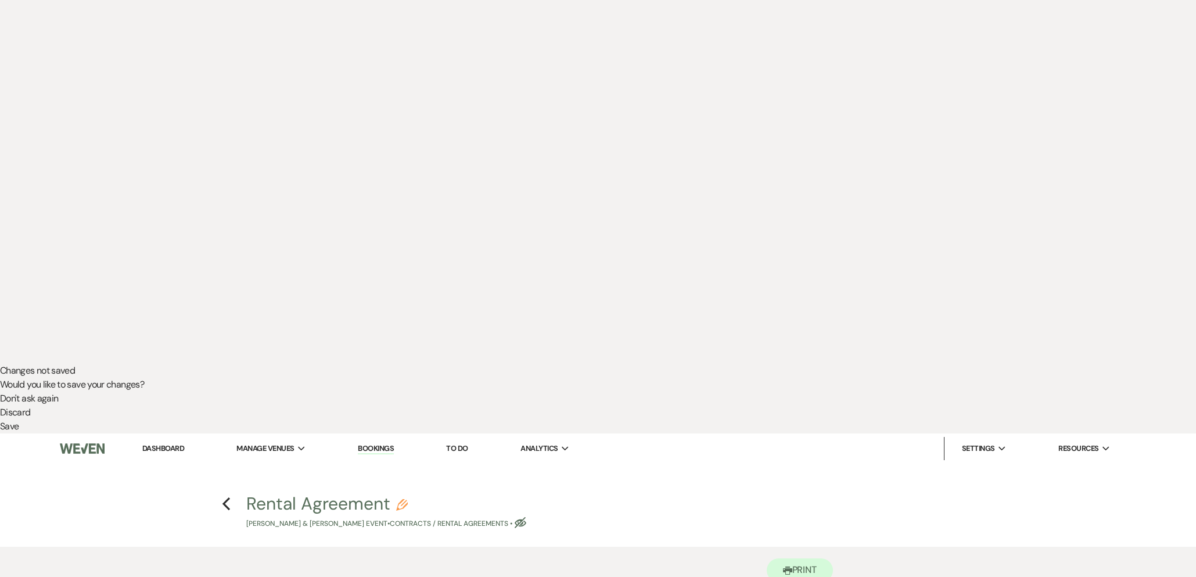
scroll to position [230, 0]
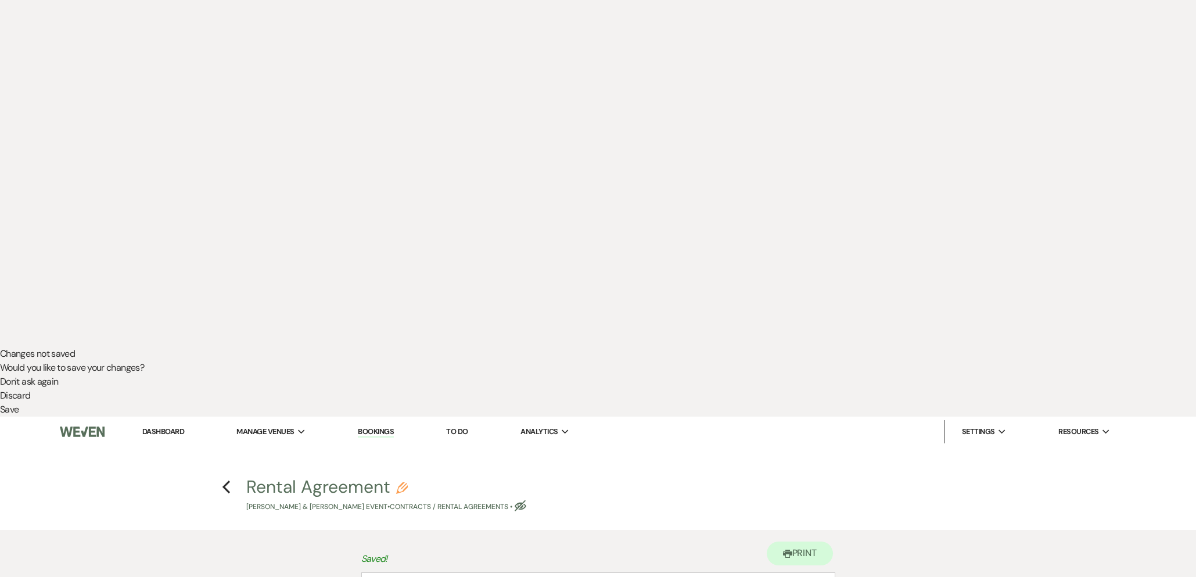
select select "owner"
select select "Amount"
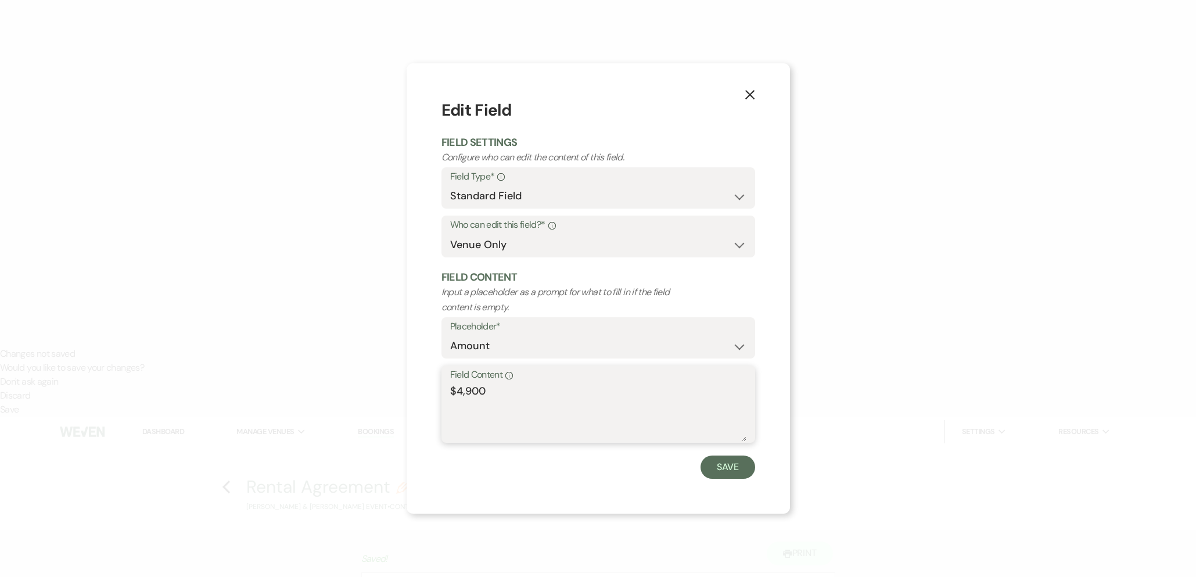
drag, startPoint x: 460, startPoint y: 391, endPoint x: 469, endPoint y: 400, distance: 12.3
click at [460, 391] on textarea "$4,900" at bounding box center [598, 412] width 296 height 58
type textarea "$5,900"
drag, startPoint x: 729, startPoint y: 471, endPoint x: 592, endPoint y: 444, distance: 139.1
click at [728, 471] on button "Save" at bounding box center [727, 466] width 55 height 23
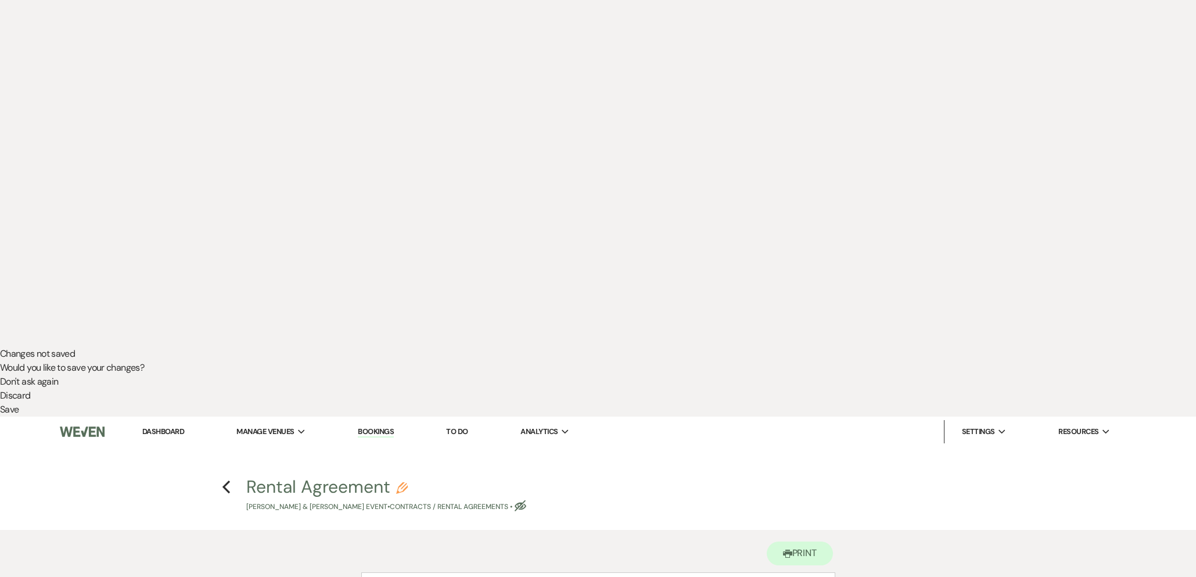
select select "owner"
select select "Amount"
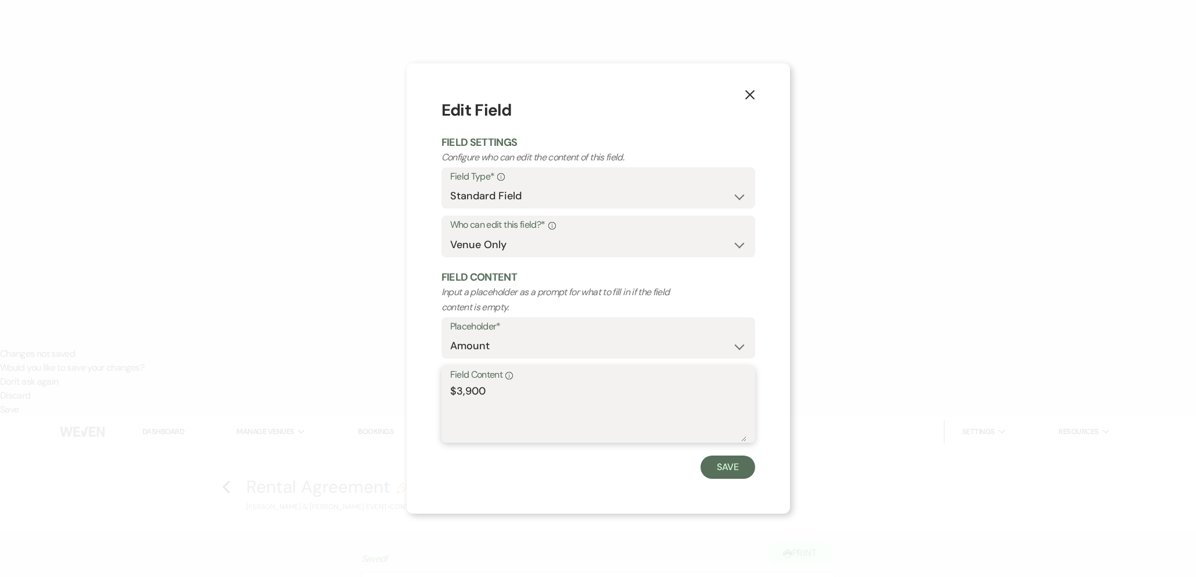
click at [459, 390] on textarea "$3,900" at bounding box center [598, 412] width 296 height 58
type textarea "$4,900"
click at [743, 462] on button "Save" at bounding box center [727, 466] width 55 height 23
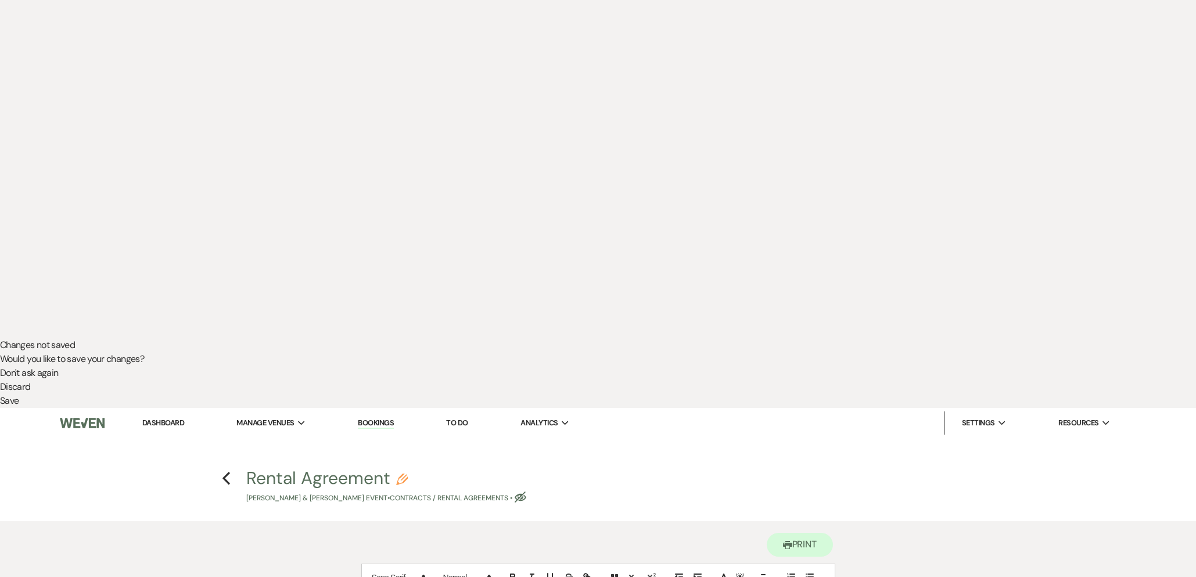
scroll to position [0, 0]
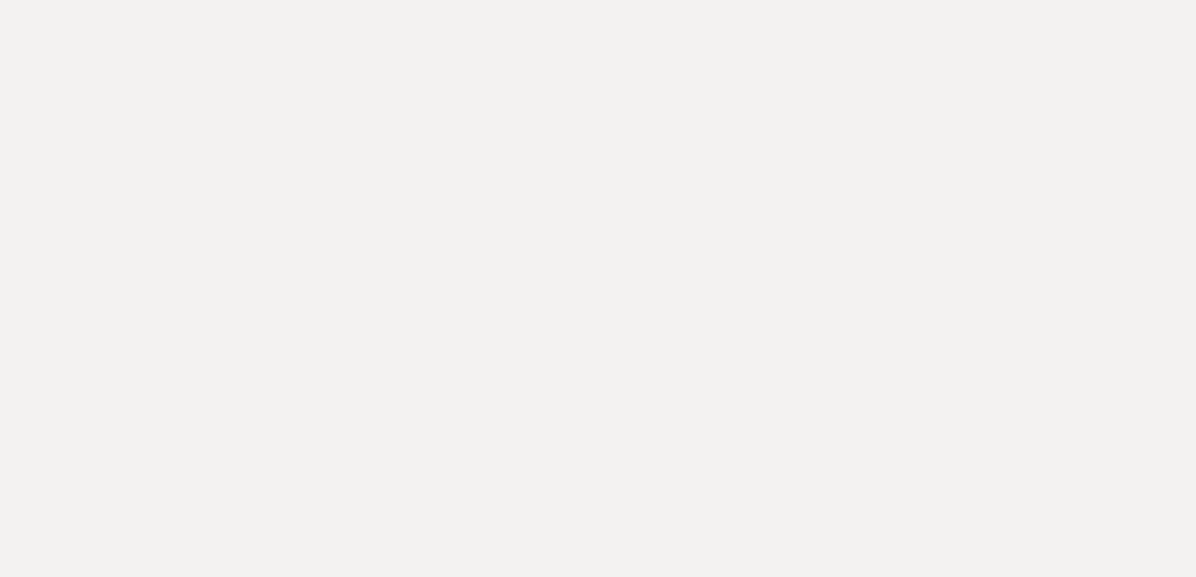
select select "6"
select select "5"
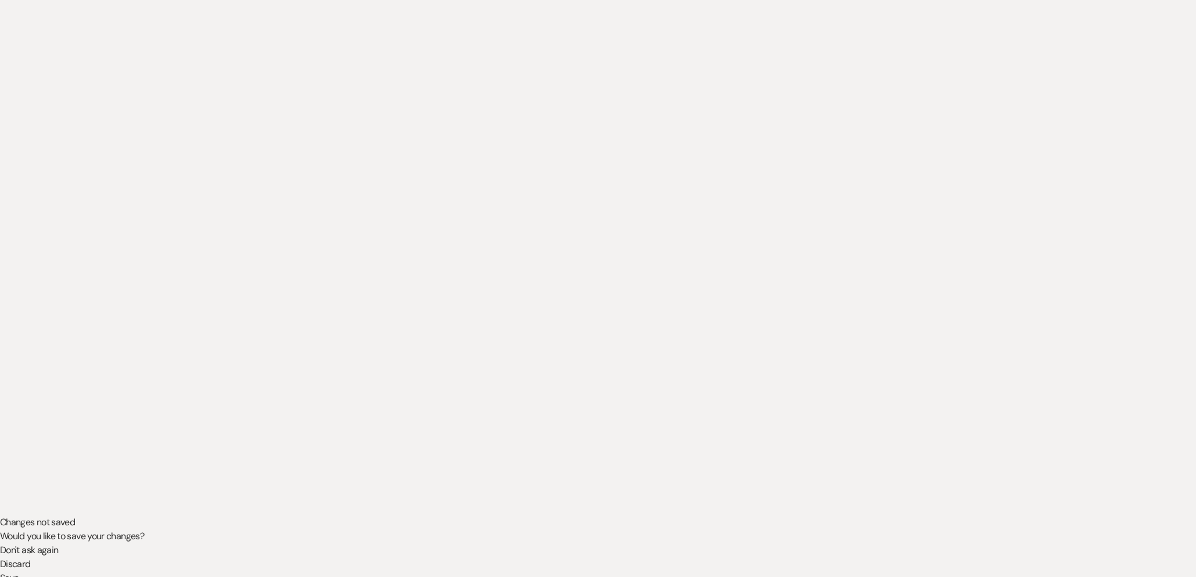
scroll to position [382, 0]
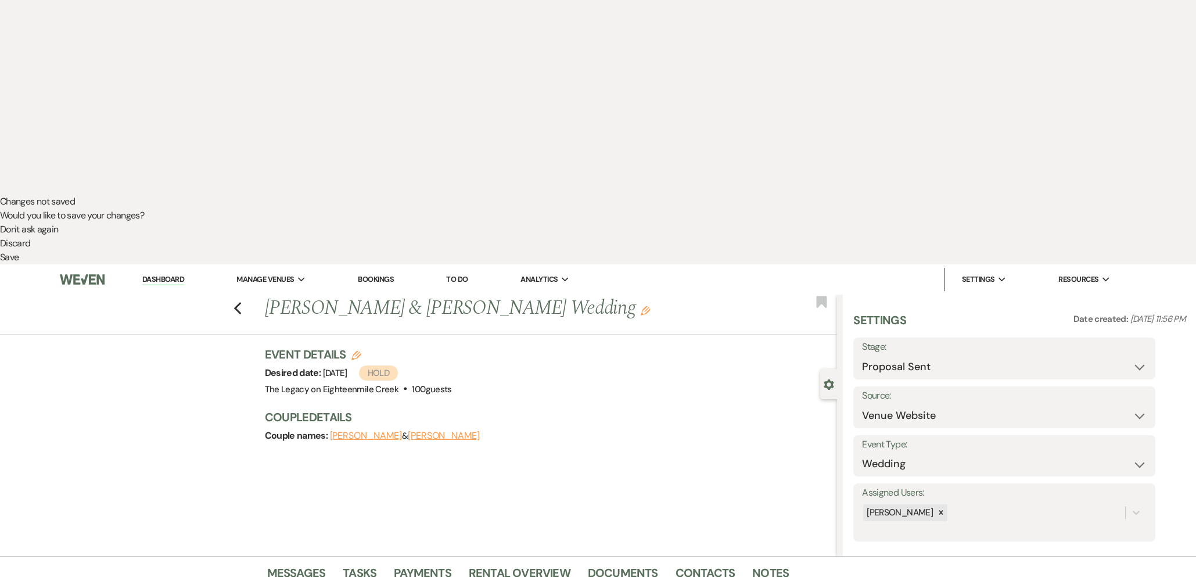
select select "736"
type input "Rental Agreement"
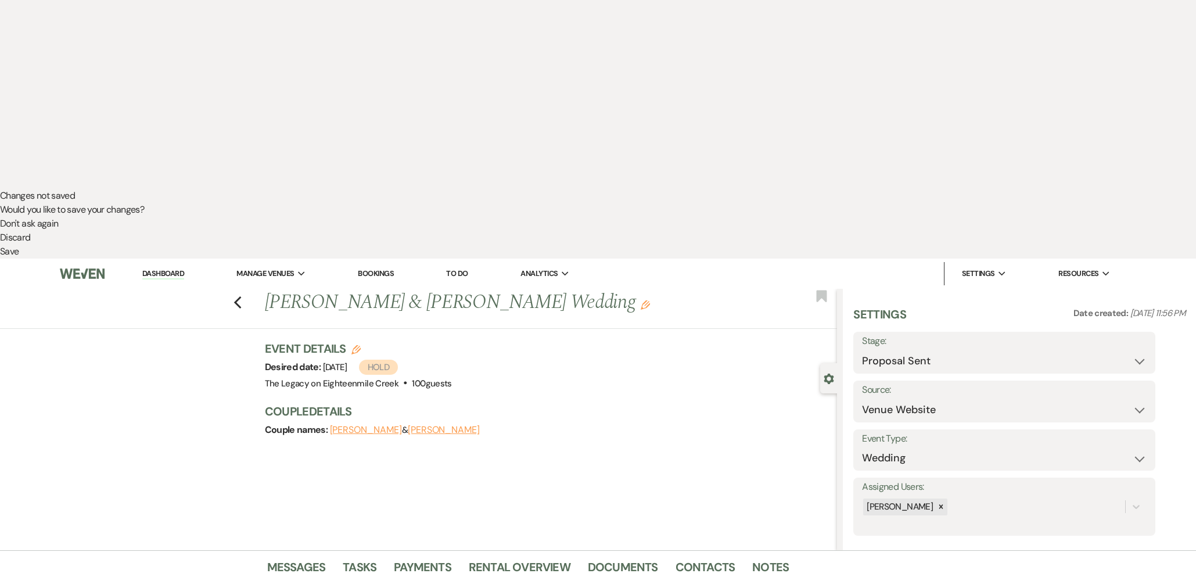
scroll to position [470, 0]
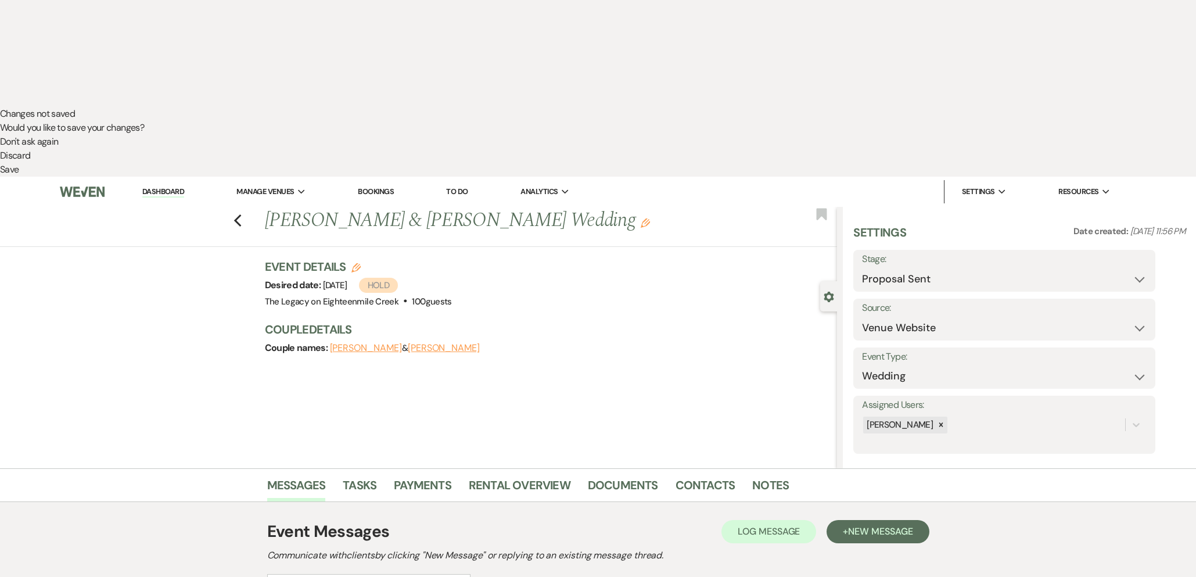
drag, startPoint x: 437, startPoint y: 428, endPoint x: 390, endPoint y: 431, distance: 47.1
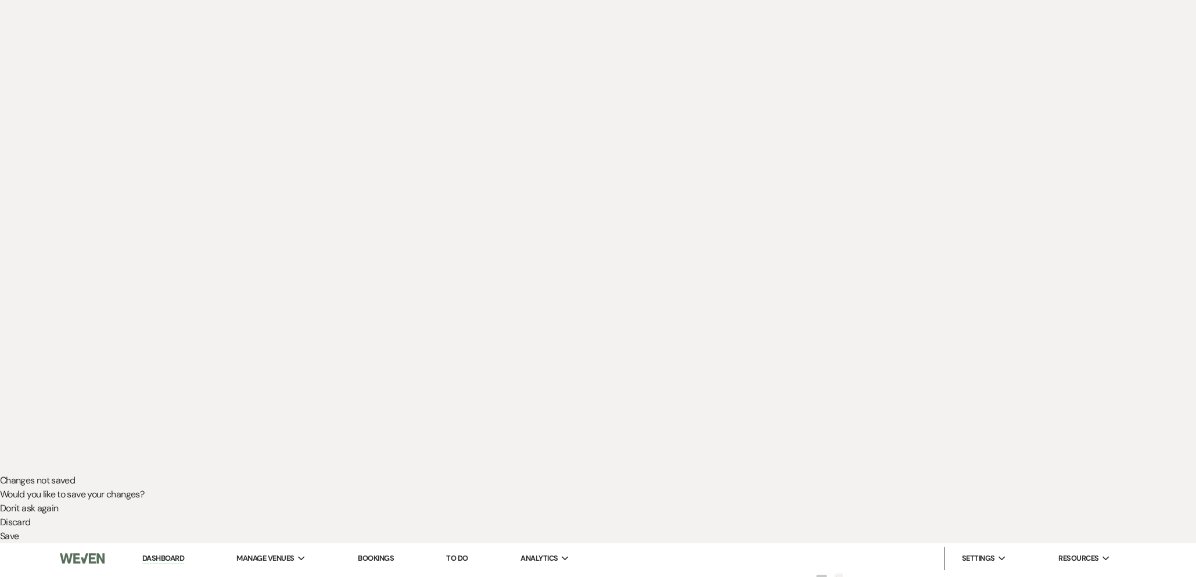
scroll to position [0, 0]
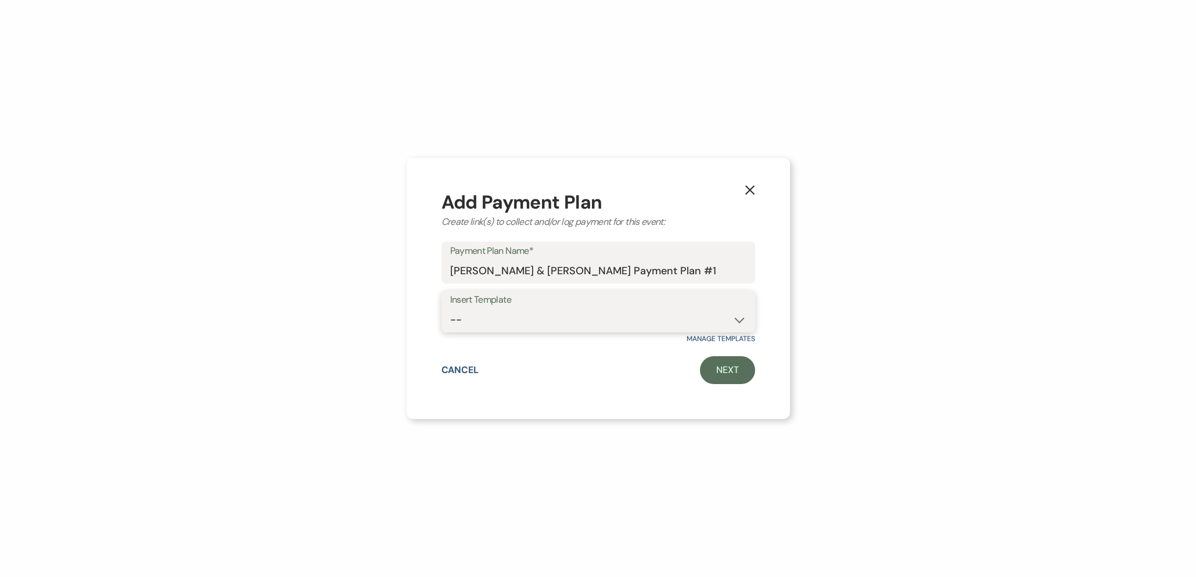
click at [653, 323] on select "-- [DATE] weddings [DATE] Wedding Day of Coordinating" at bounding box center [598, 319] width 296 height 23
select select "178"
click at [450, 308] on select "-- [DATE] weddings [DATE] Wedding Day of Coordinating" at bounding box center [598, 319] width 296 height 23
click at [739, 375] on link "Next" at bounding box center [727, 370] width 55 height 28
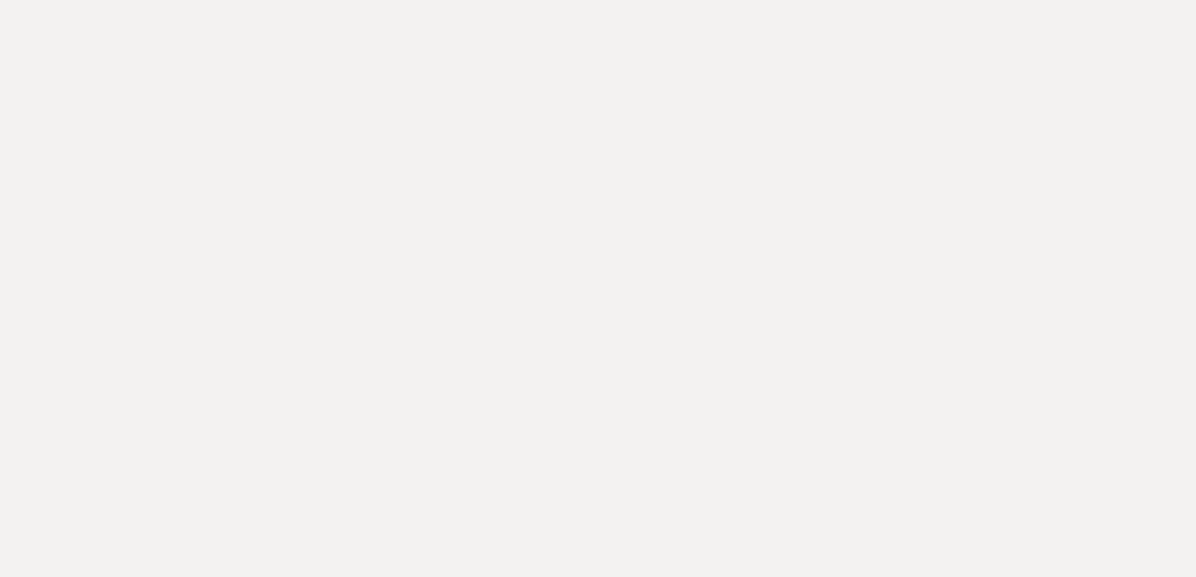
select select "2"
select select "flat"
select select "true"
select select "client"
select select "days"
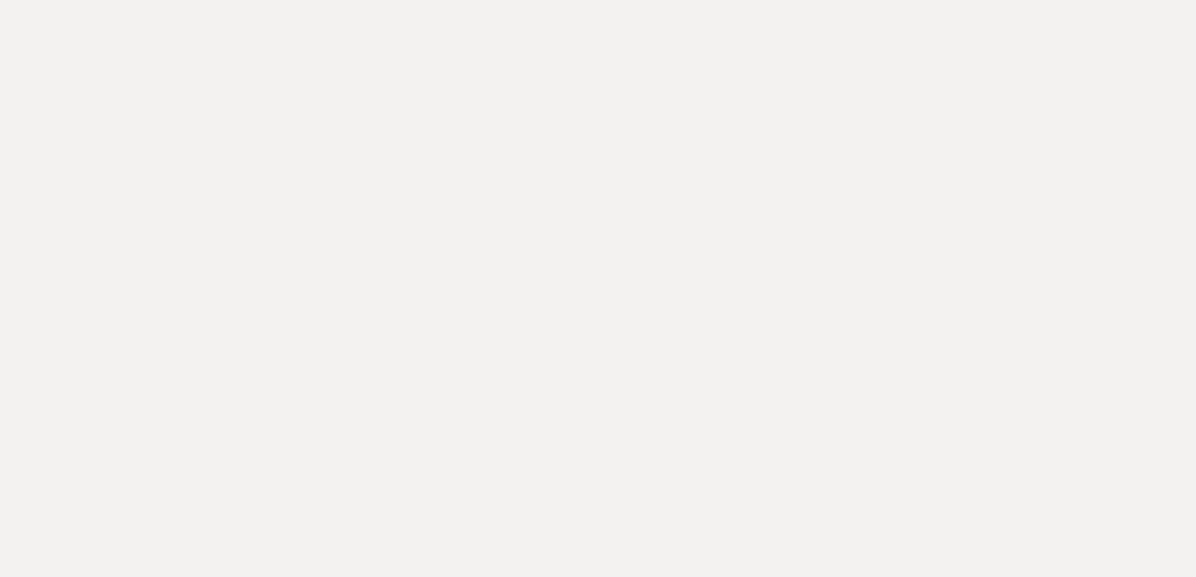
select select "2"
select select "flat"
select select "true"
select select "client"
select select "daily"
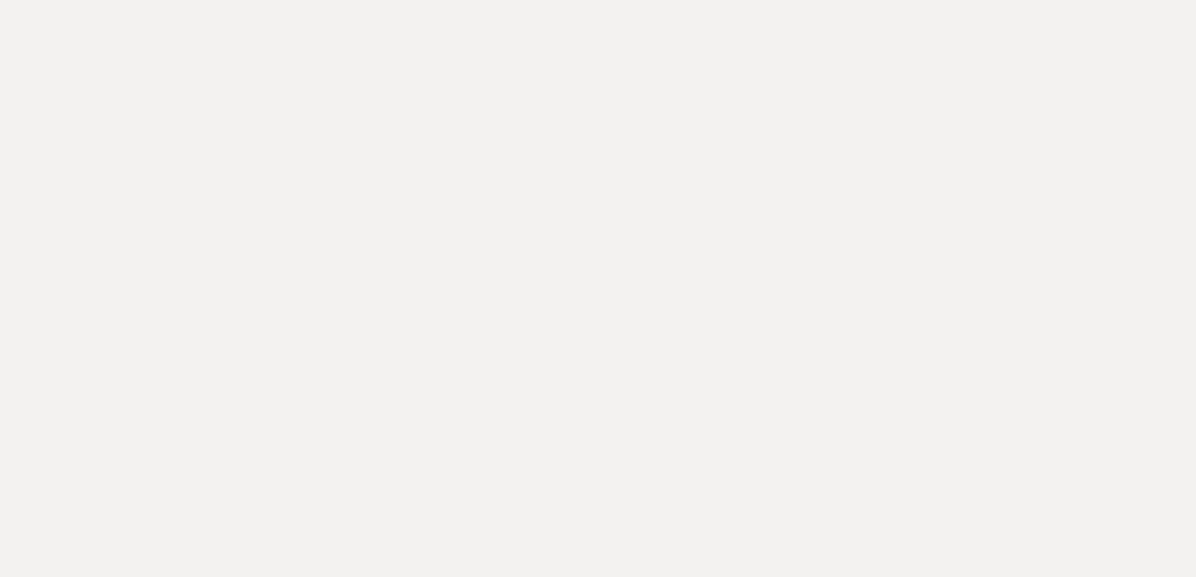
select select "weeks"
select select "complete"
select select "2"
select select "flat"
select select "true"
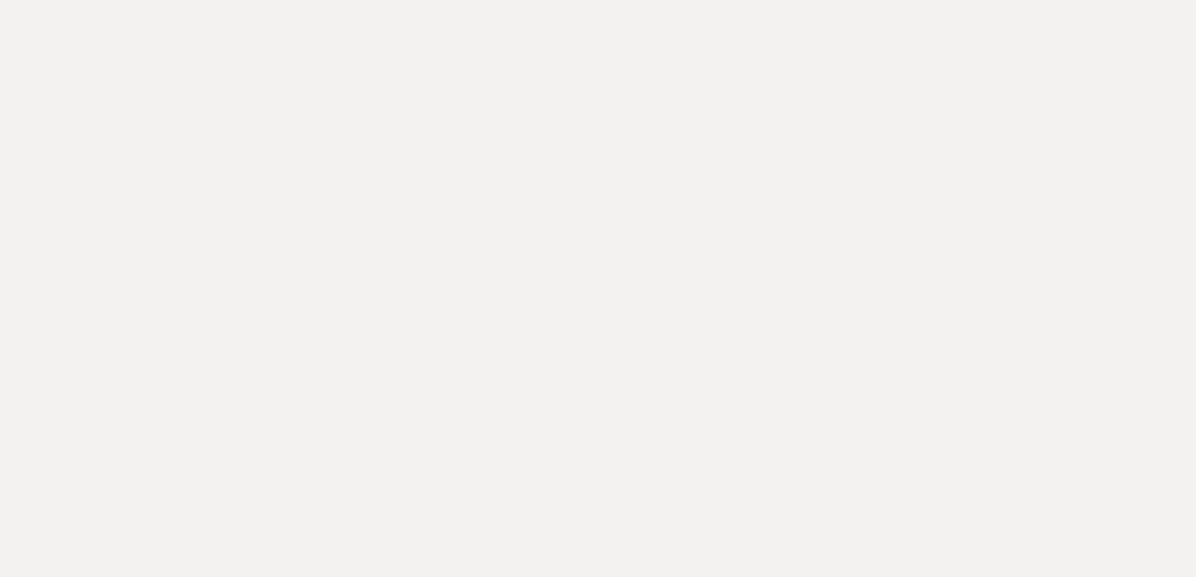
select select "client"
select select "daily"
select select "weeks"
select select "complete"
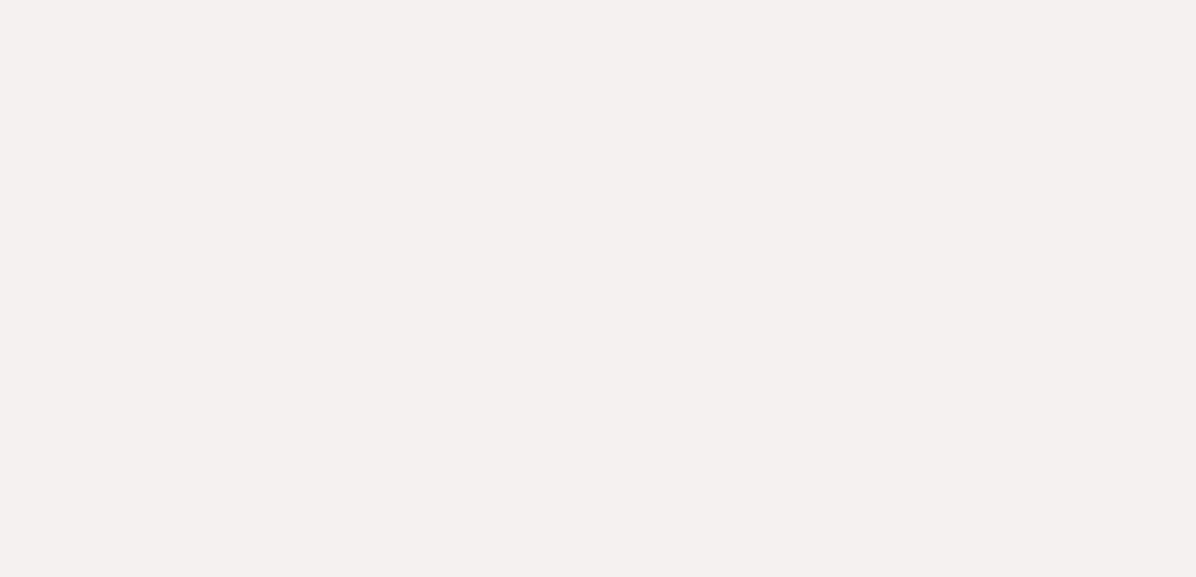
type input "9400.00"
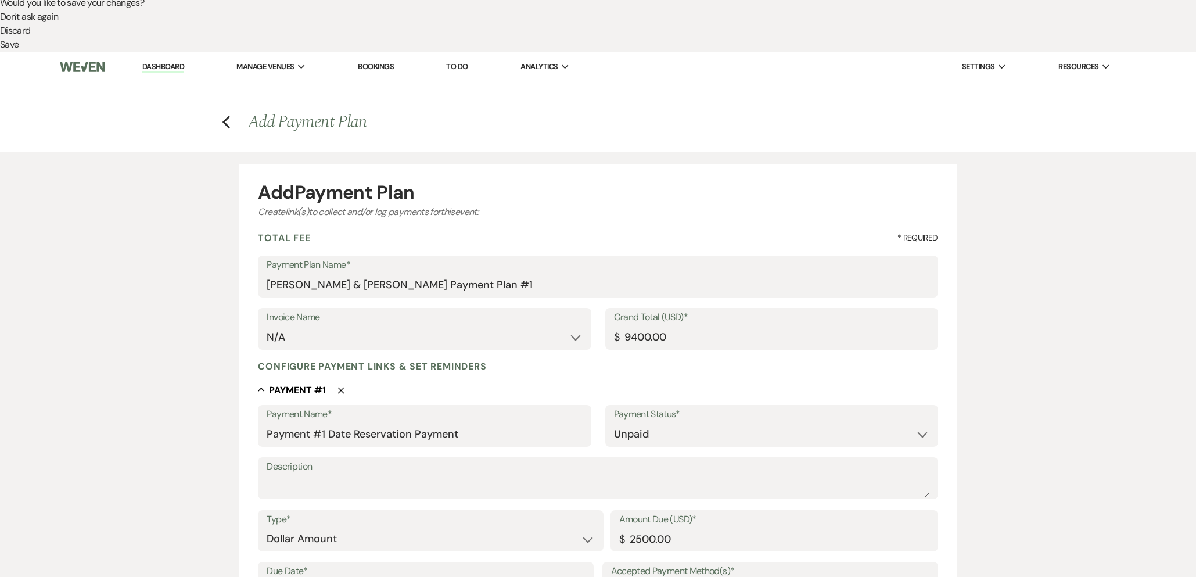
scroll to position [597, 0]
type input "4900.00"
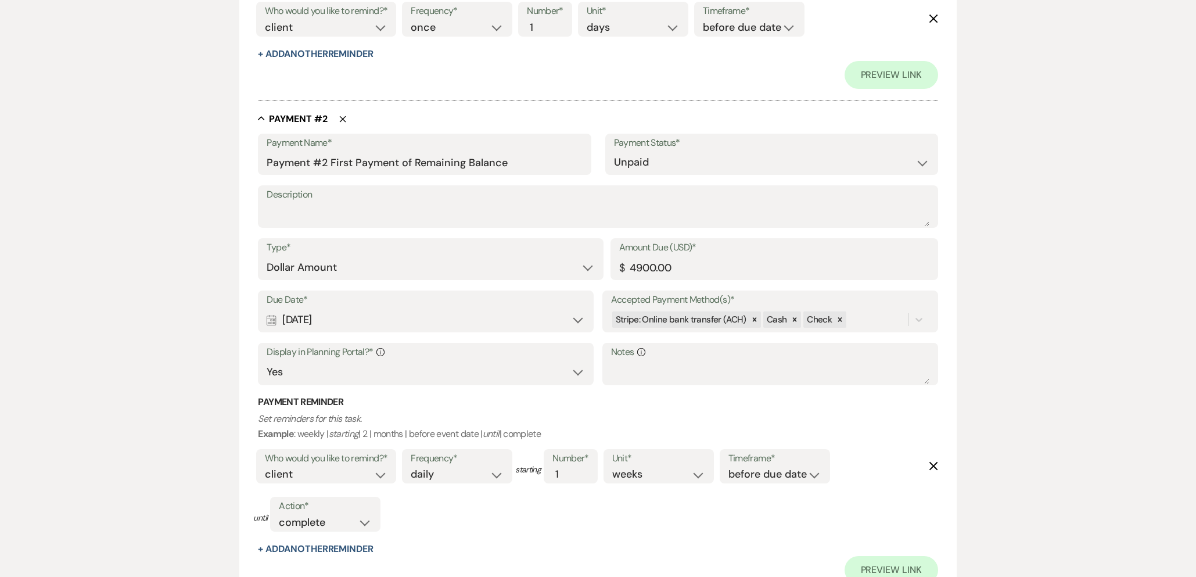
scroll to position [1321, 0]
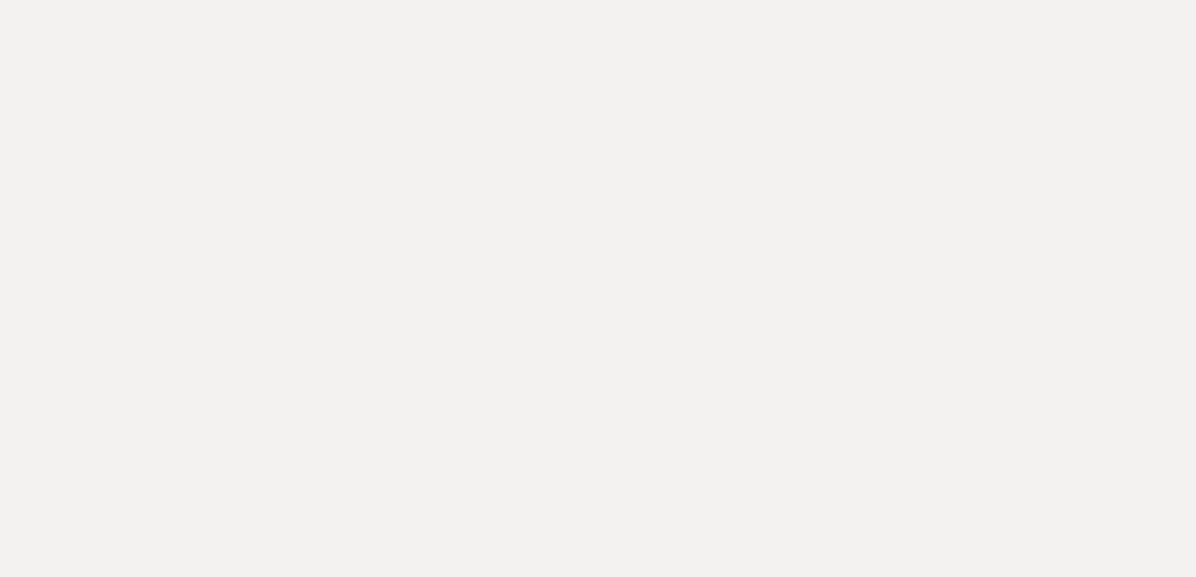
select select "6"
select select "5"
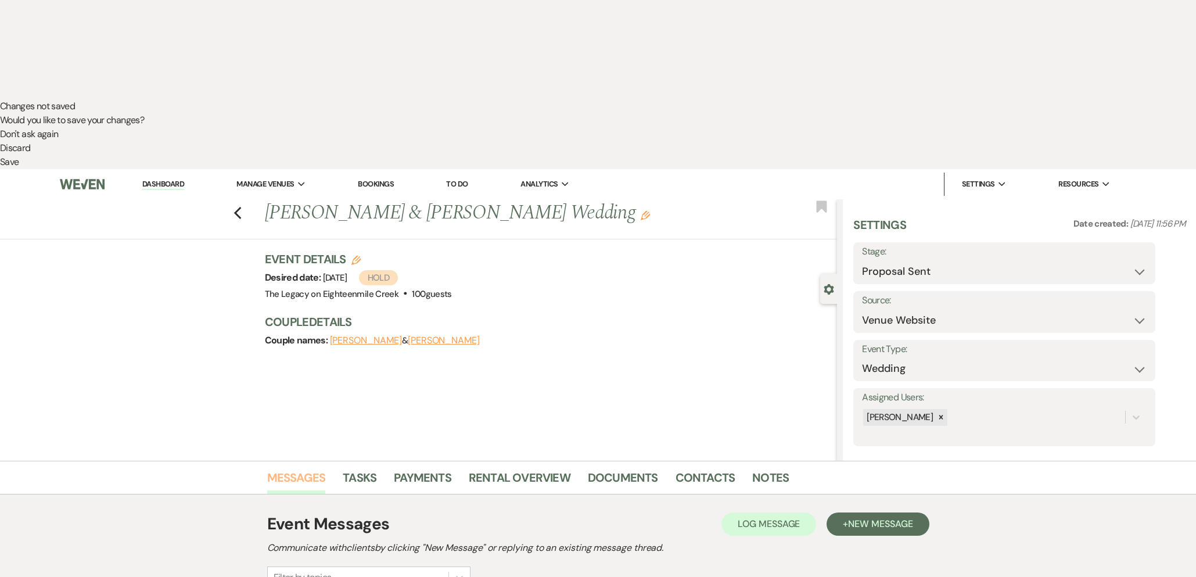
scroll to position [514, 0]
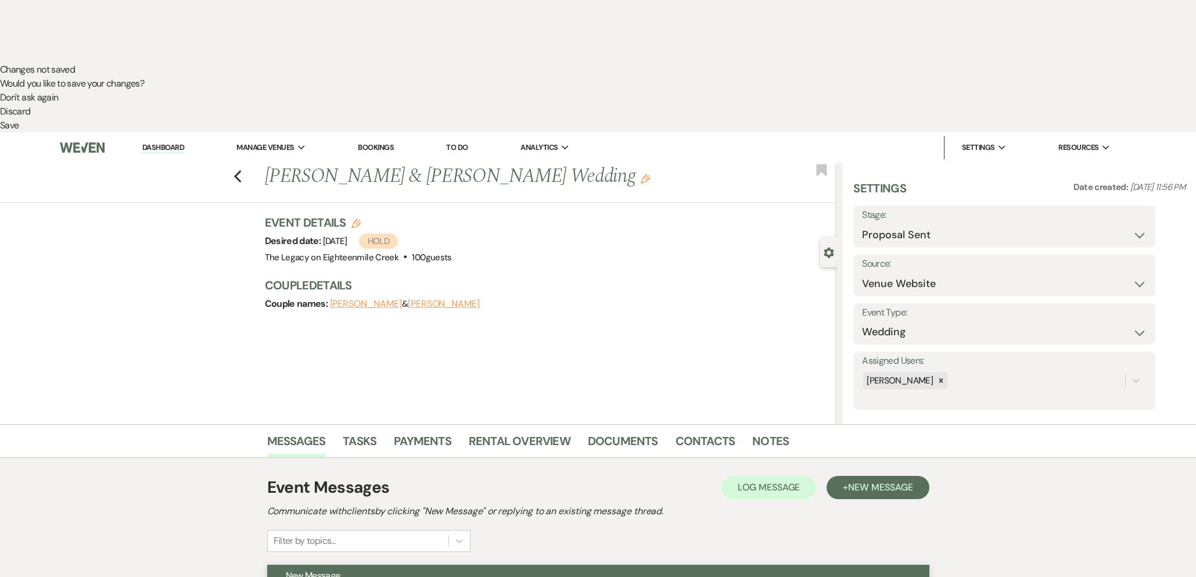
drag, startPoint x: 431, startPoint y: 382, endPoint x: 387, endPoint y: 387, distance: 43.8
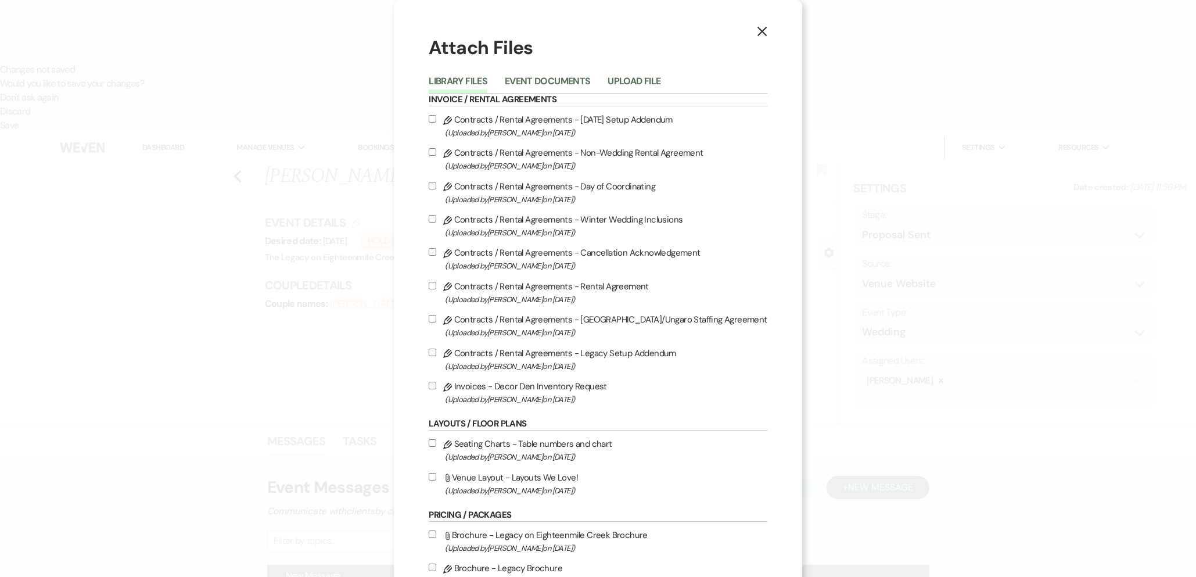
click at [552, 77] on button "Event Documents" at bounding box center [547, 85] width 85 height 16
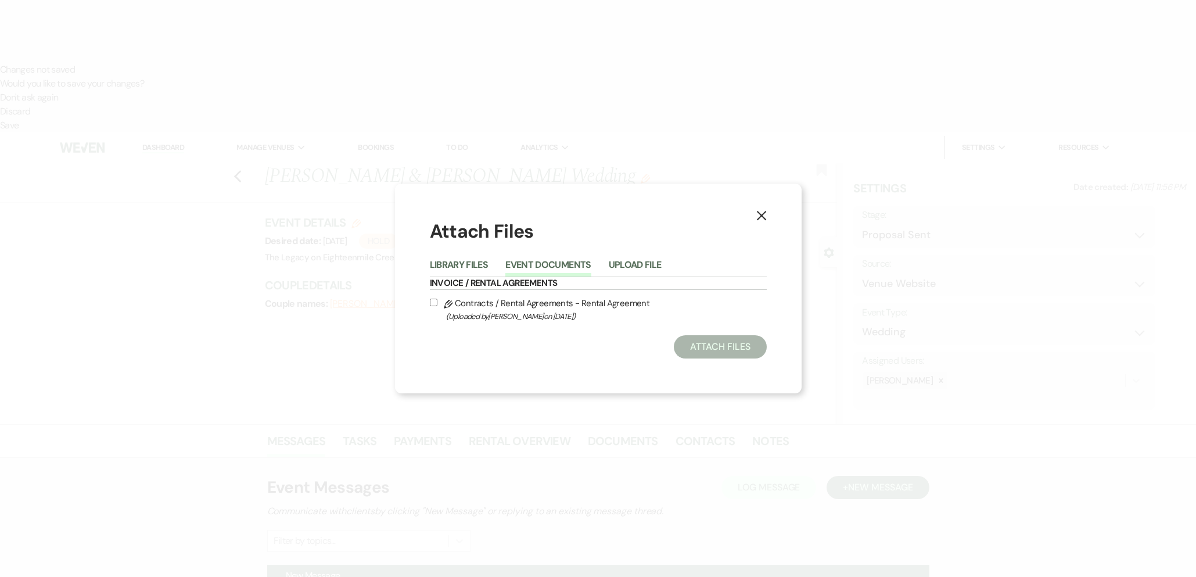
drag, startPoint x: 515, startPoint y: 308, endPoint x: 613, endPoint y: 323, distance: 99.4
click at [515, 308] on label "Pencil Contracts / Rental Agreements - Rental Agreement (Uploaded by [PERSON_NA…" at bounding box center [598, 309] width 337 height 27
click at [437, 306] on input "Pencil Contracts / Rental Agreements - Rental Agreement (Uploaded by [PERSON_NA…" at bounding box center [434, 302] width 8 height 8
checkbox input "true"
click at [719, 343] on button "Attach Files" at bounding box center [720, 346] width 92 height 23
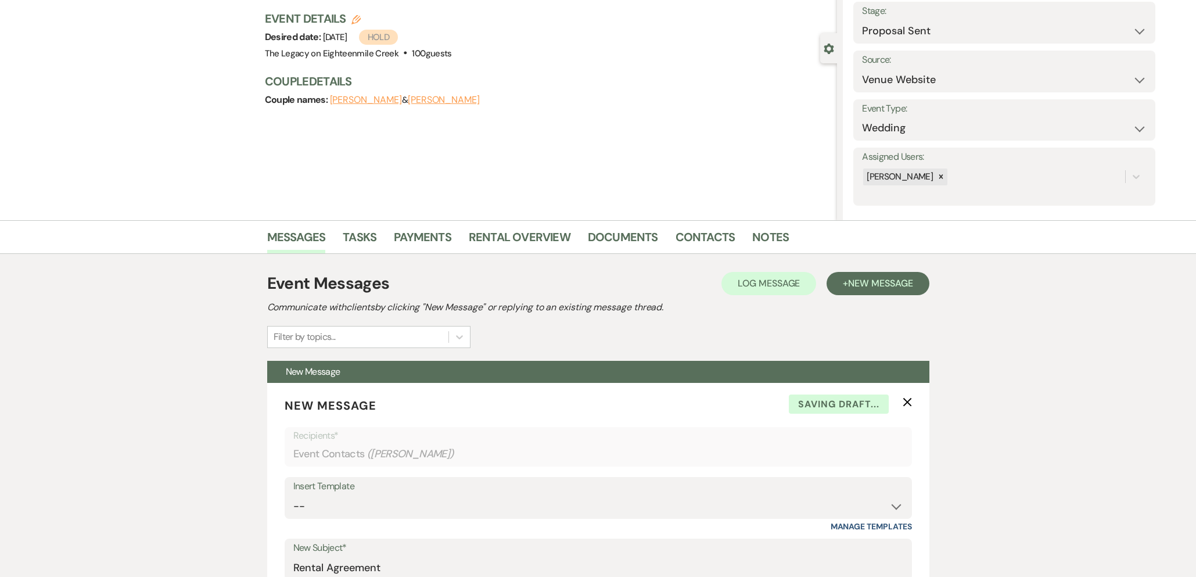
scroll to position [740, 0]
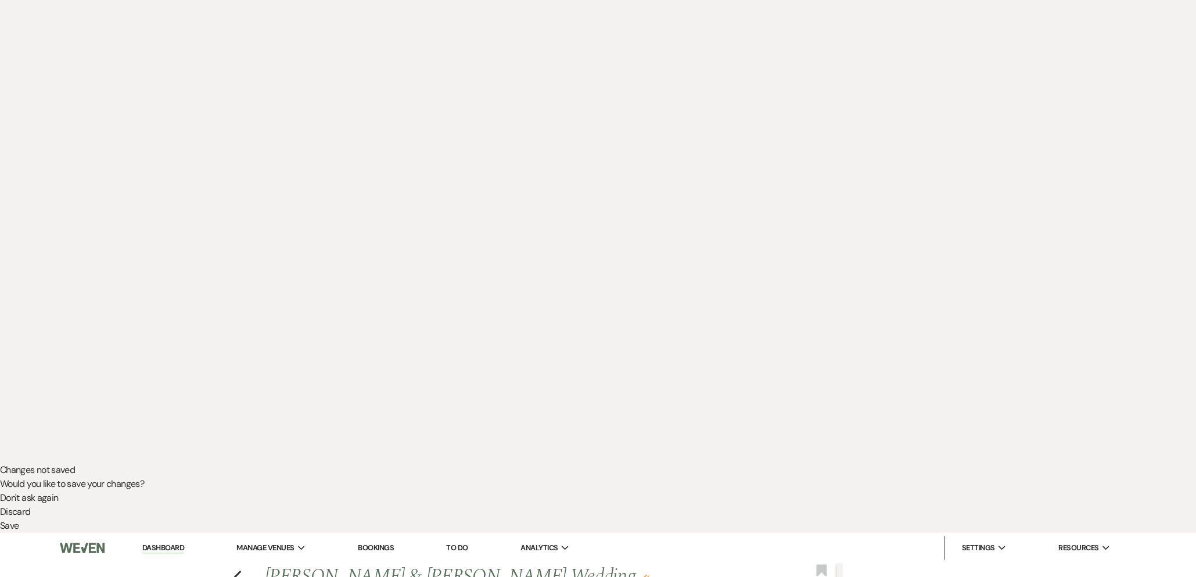
scroll to position [84, 0]
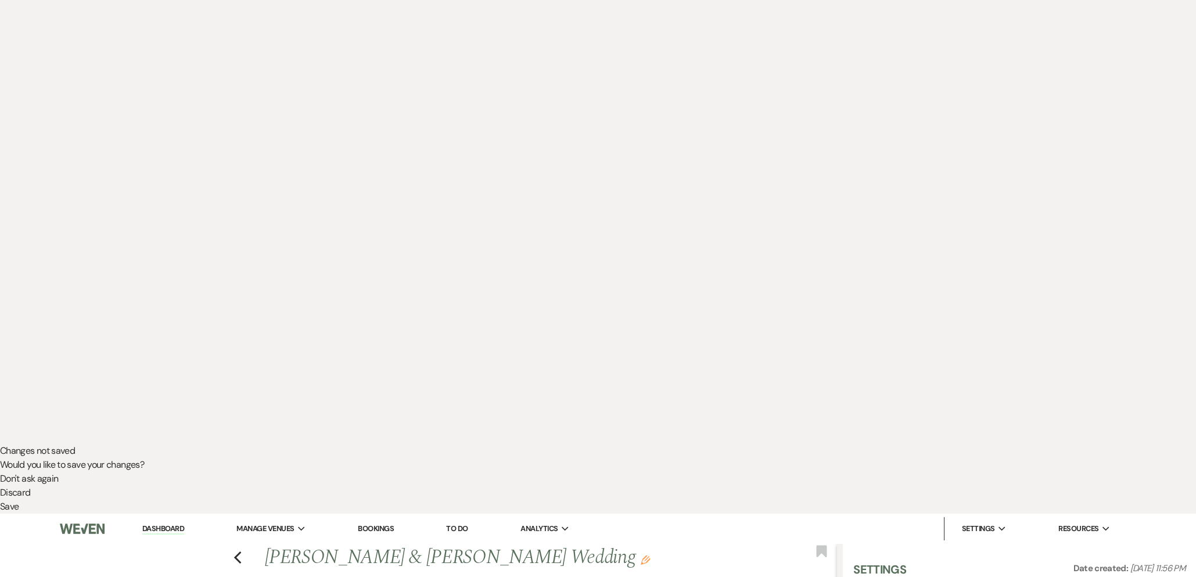
scroll to position [263, 0]
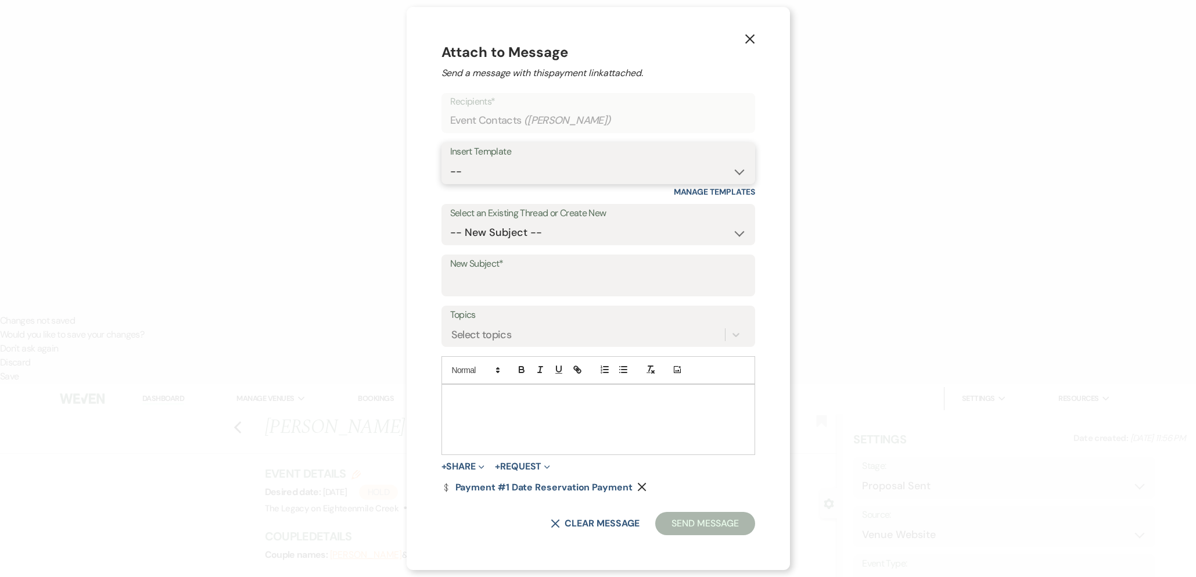
click at [503, 161] on select "-- Inquiry Follow Up- Just checking in :) Tour Date/Time Confirmation Proposal …" at bounding box center [598, 171] width 296 height 23
select select "783"
click at [450, 160] on select "-- Inquiry Follow Up- Just checking in :) Tour Date/Time Confirmation Proposal …" at bounding box center [598, 171] width 296 height 23
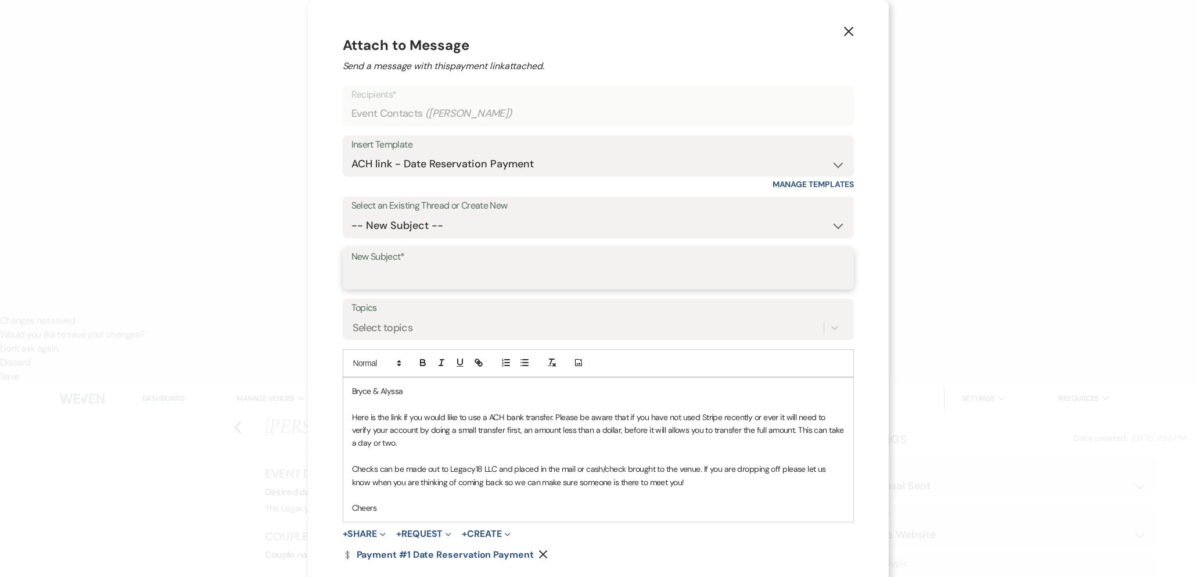
click at [502, 272] on input "New Subject*" at bounding box center [598, 276] width 494 height 23
type input "Date Reservation Payment"
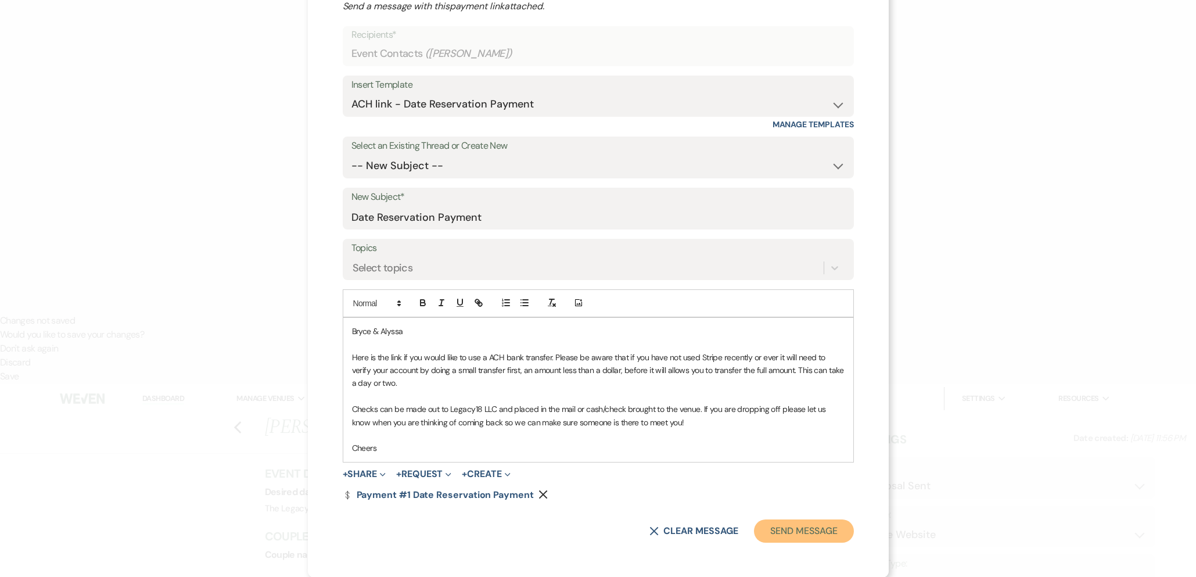
click at [768, 528] on button "Send Message" at bounding box center [803, 530] width 99 height 23
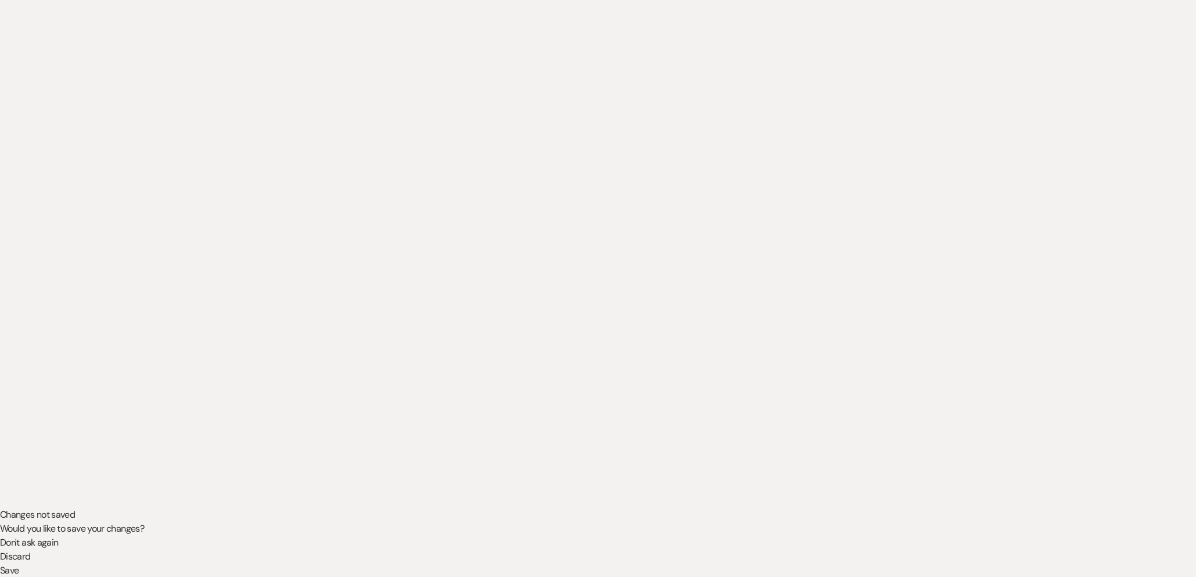
scroll to position [0, 0]
select select "6"
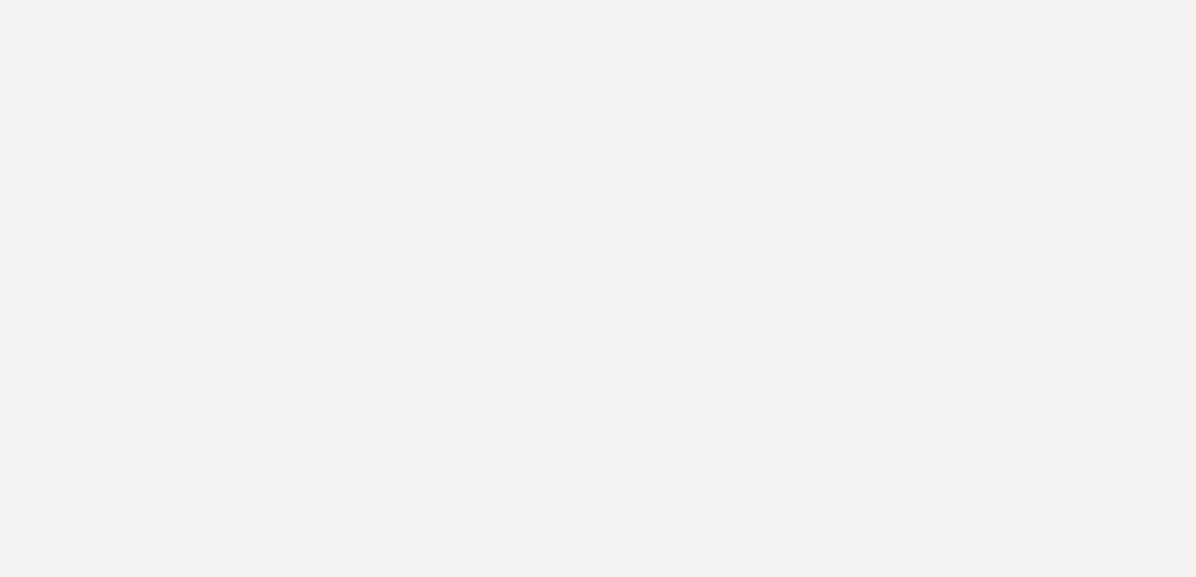
scroll to position [341, 0]
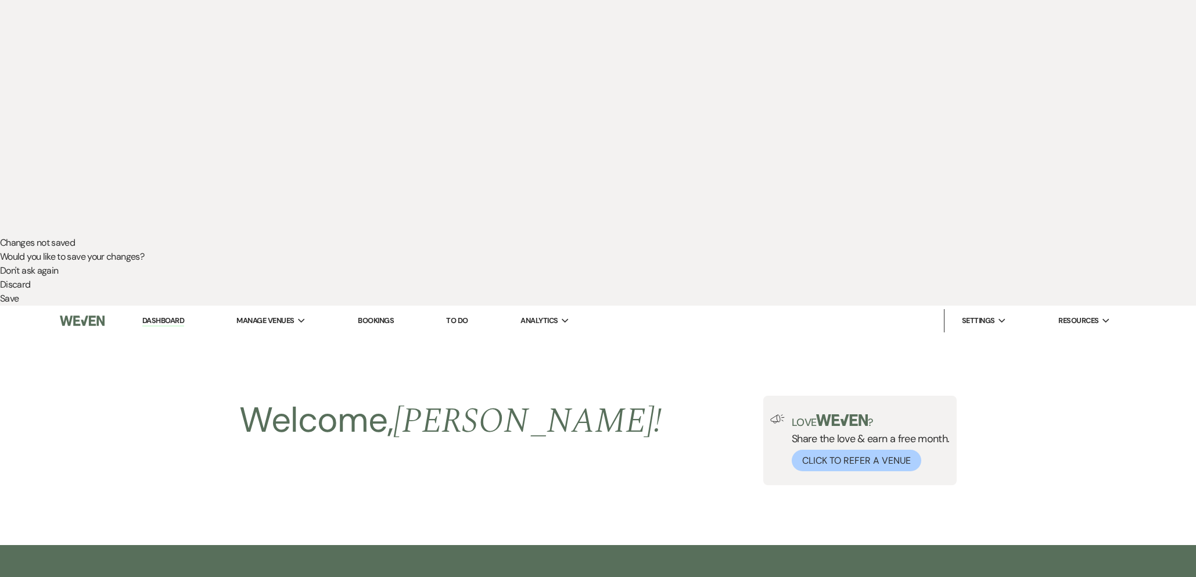
drag, startPoint x: 477, startPoint y: 248, endPoint x: 495, endPoint y: 253, distance: 19.2
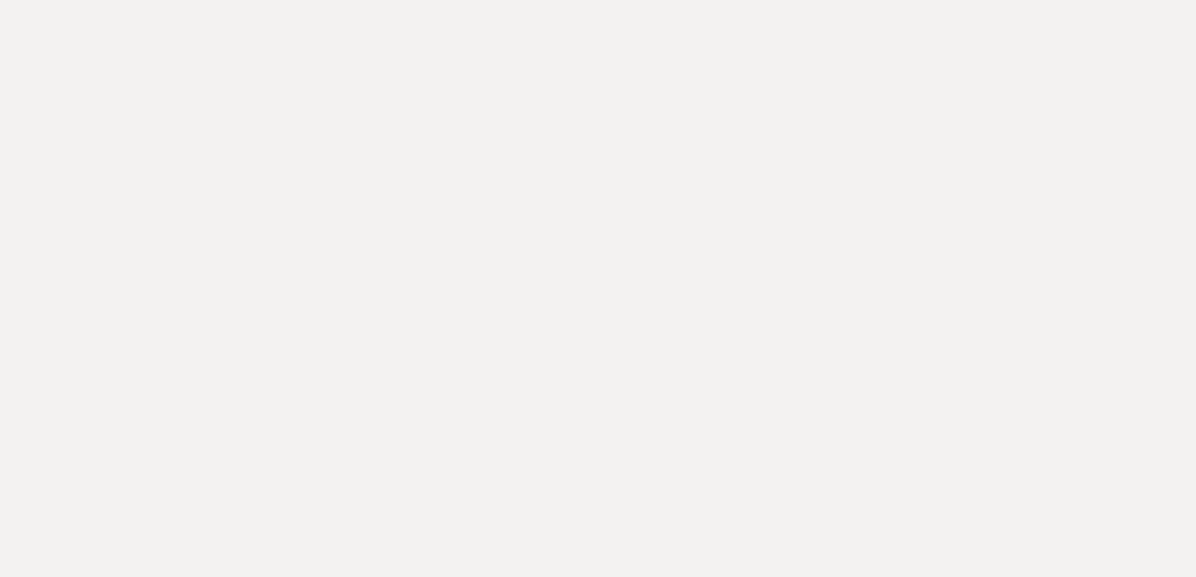
select select "6"
select select "5"
drag, startPoint x: 603, startPoint y: 308, endPoint x: 607, endPoint y: 316, distance: 9.4
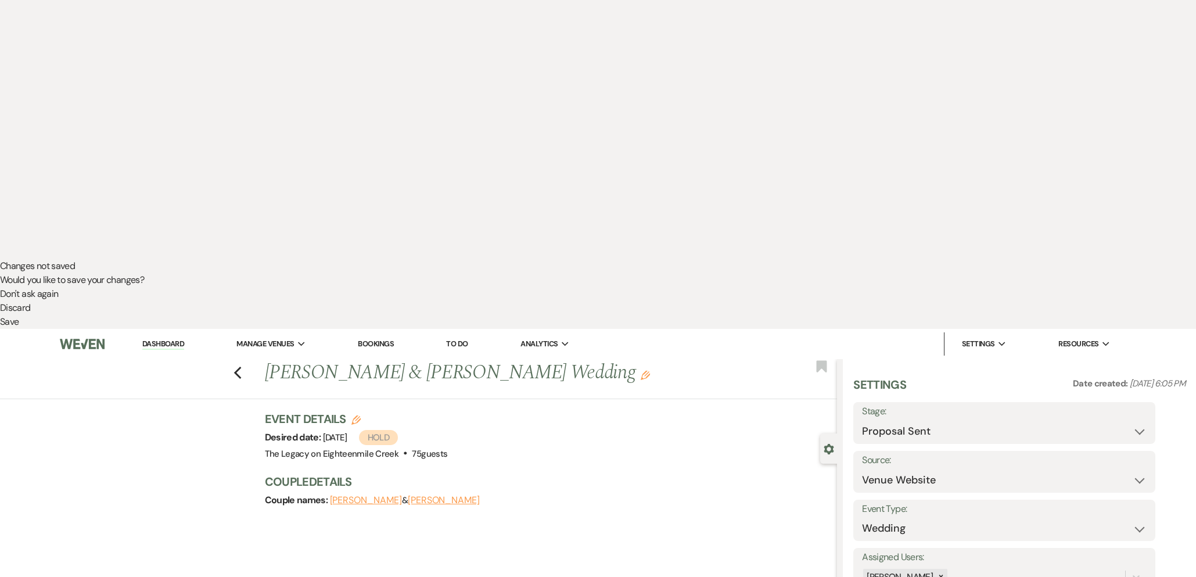
scroll to position [278, 0]
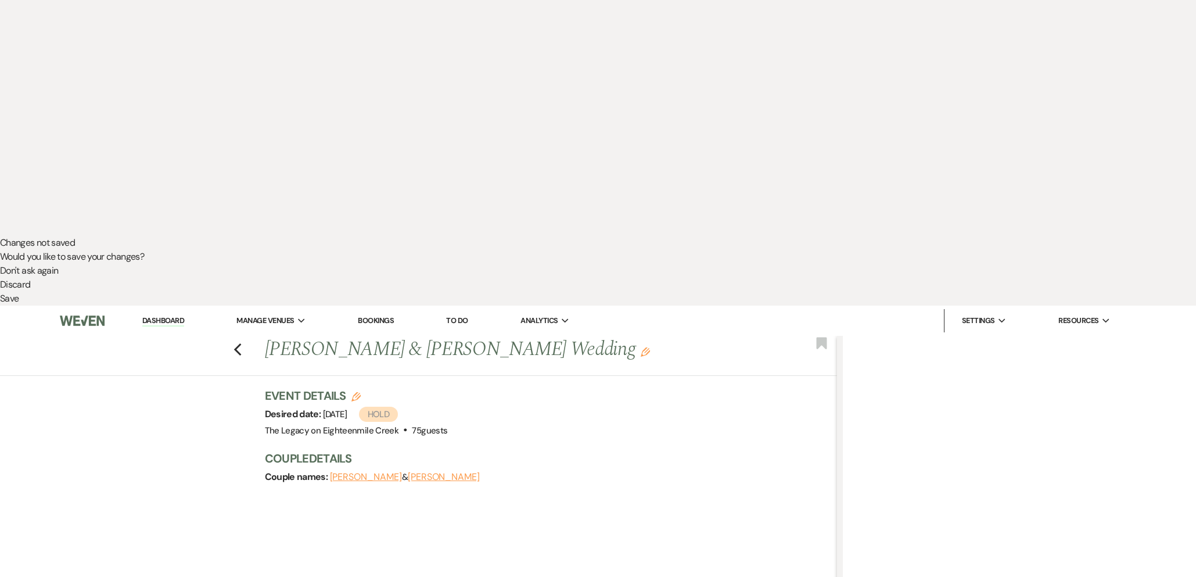
select select "6"
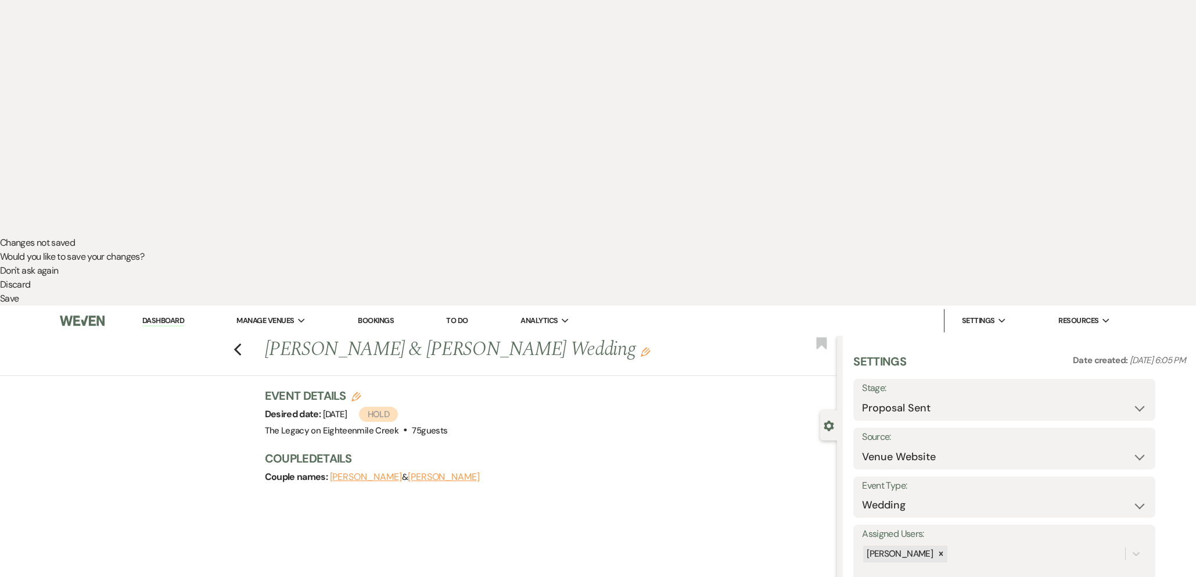
select select "6"
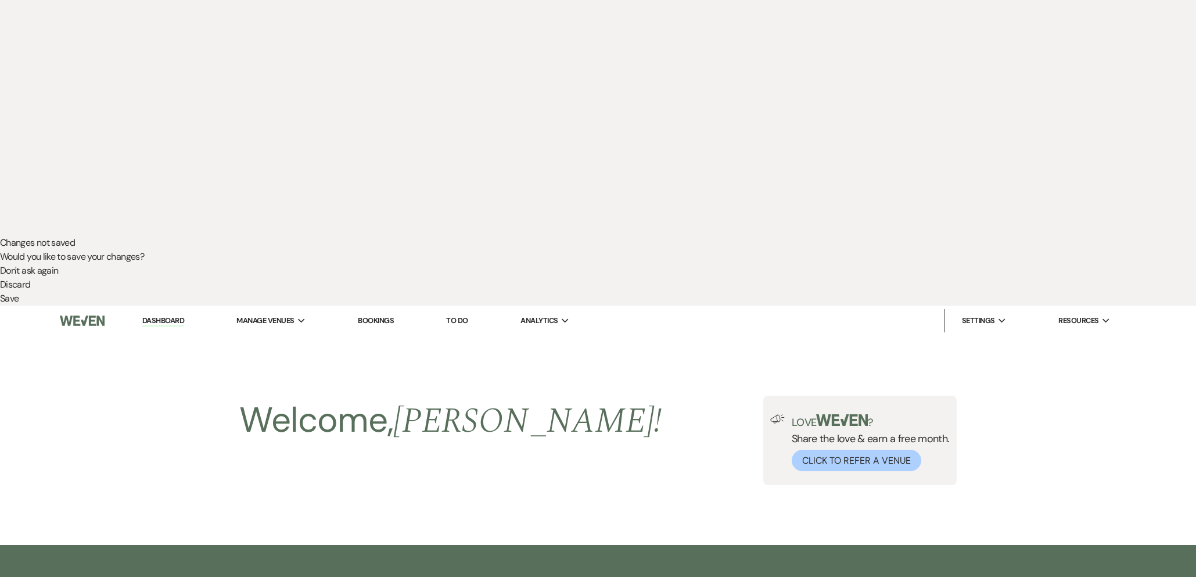
scroll to position [0, 0]
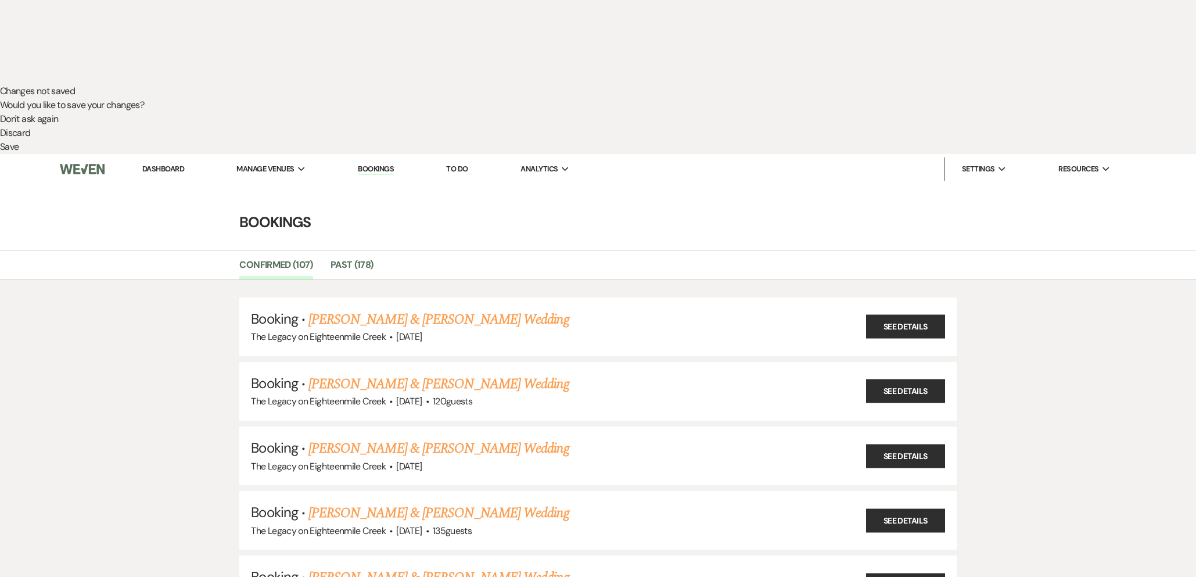
scroll to position [494, 0]
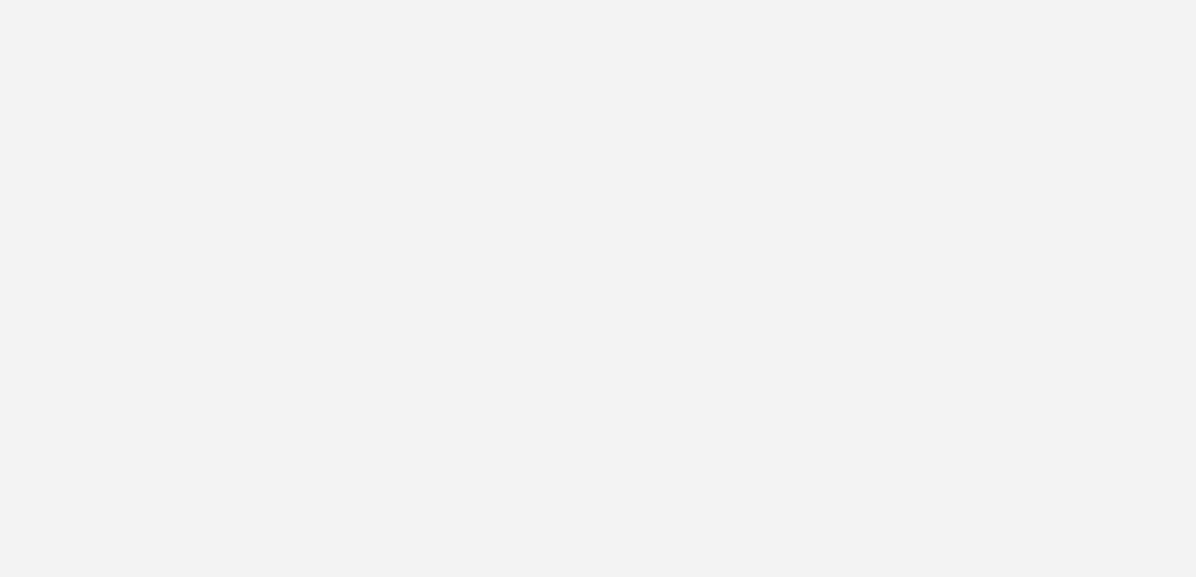
drag, startPoint x: 537, startPoint y: 423, endPoint x: 422, endPoint y: 426, distance: 115.0
copy p "[EMAIL_ADDRESS][DOMAIN_NAME]"
